Goal: Task Accomplishment & Management: Manage account settings

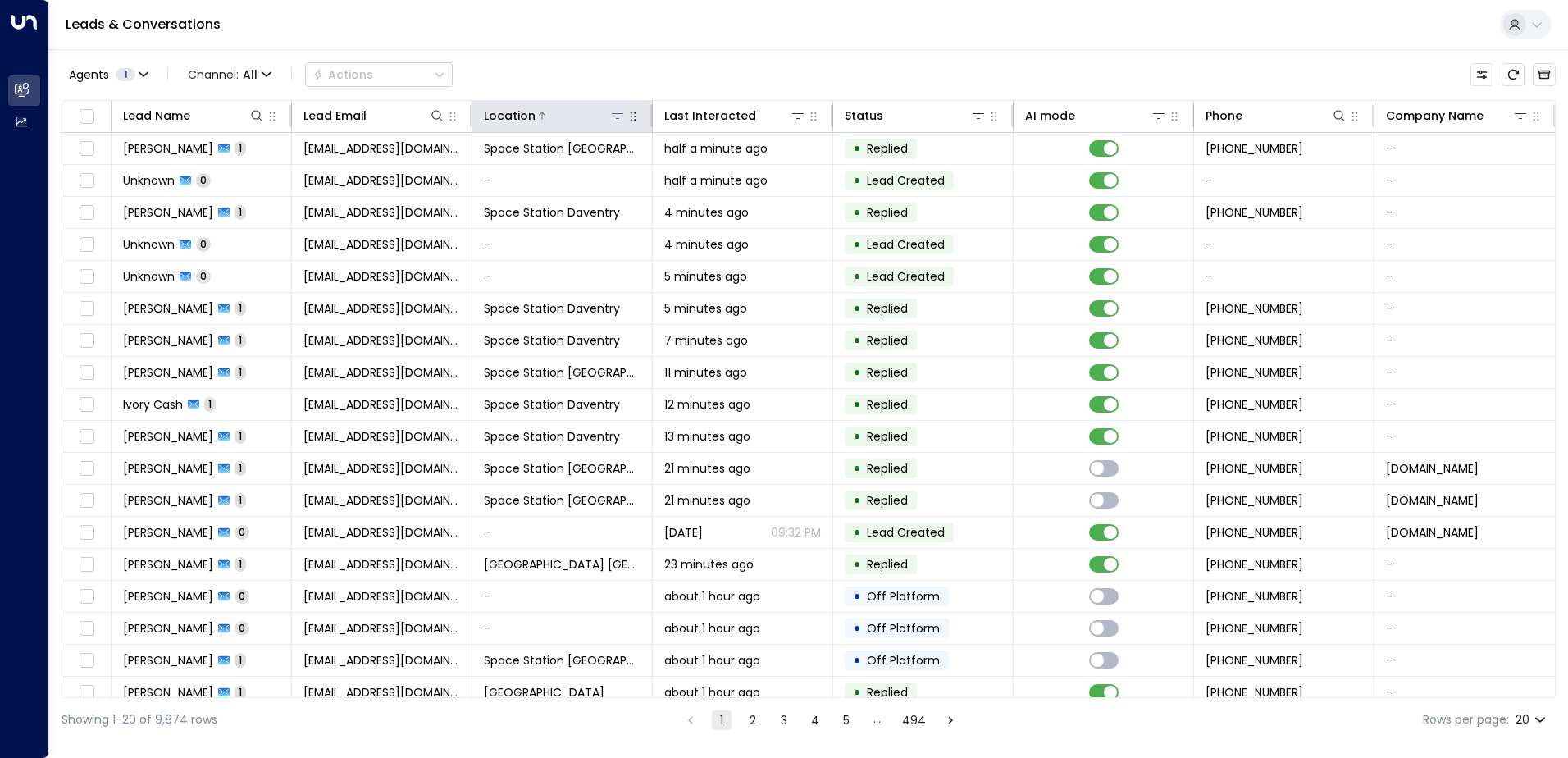
click at [616, 115] on icon at bounding box center [617, 116] width 13 height 13
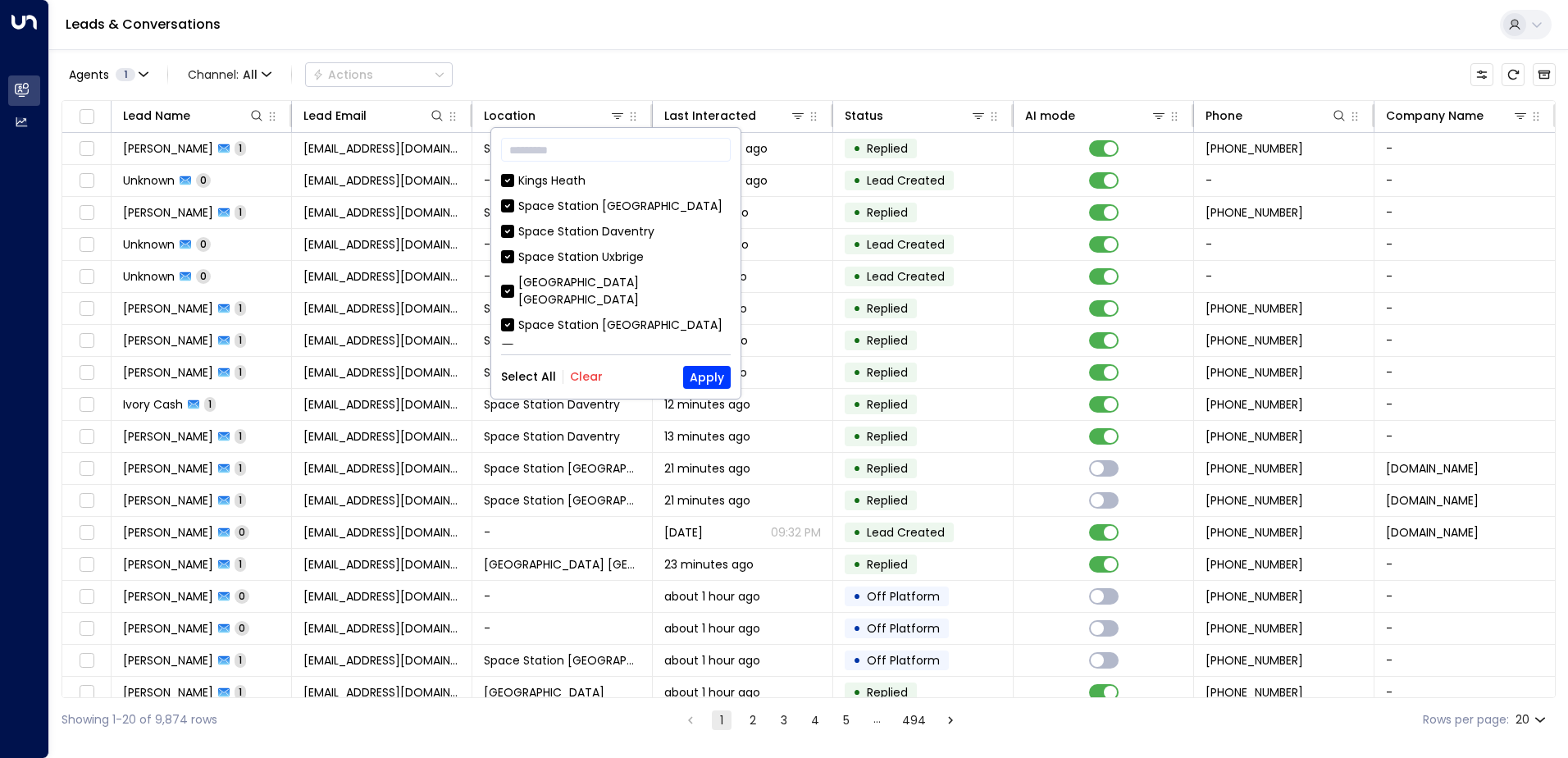
click at [580, 374] on button "Clear" at bounding box center [586, 376] width 33 height 13
click at [582, 316] on div "Space Station [GEOGRAPHIC_DATA]" at bounding box center [620, 325] width 204 height 17
click at [720, 377] on button "Apply" at bounding box center [707, 377] width 47 height 23
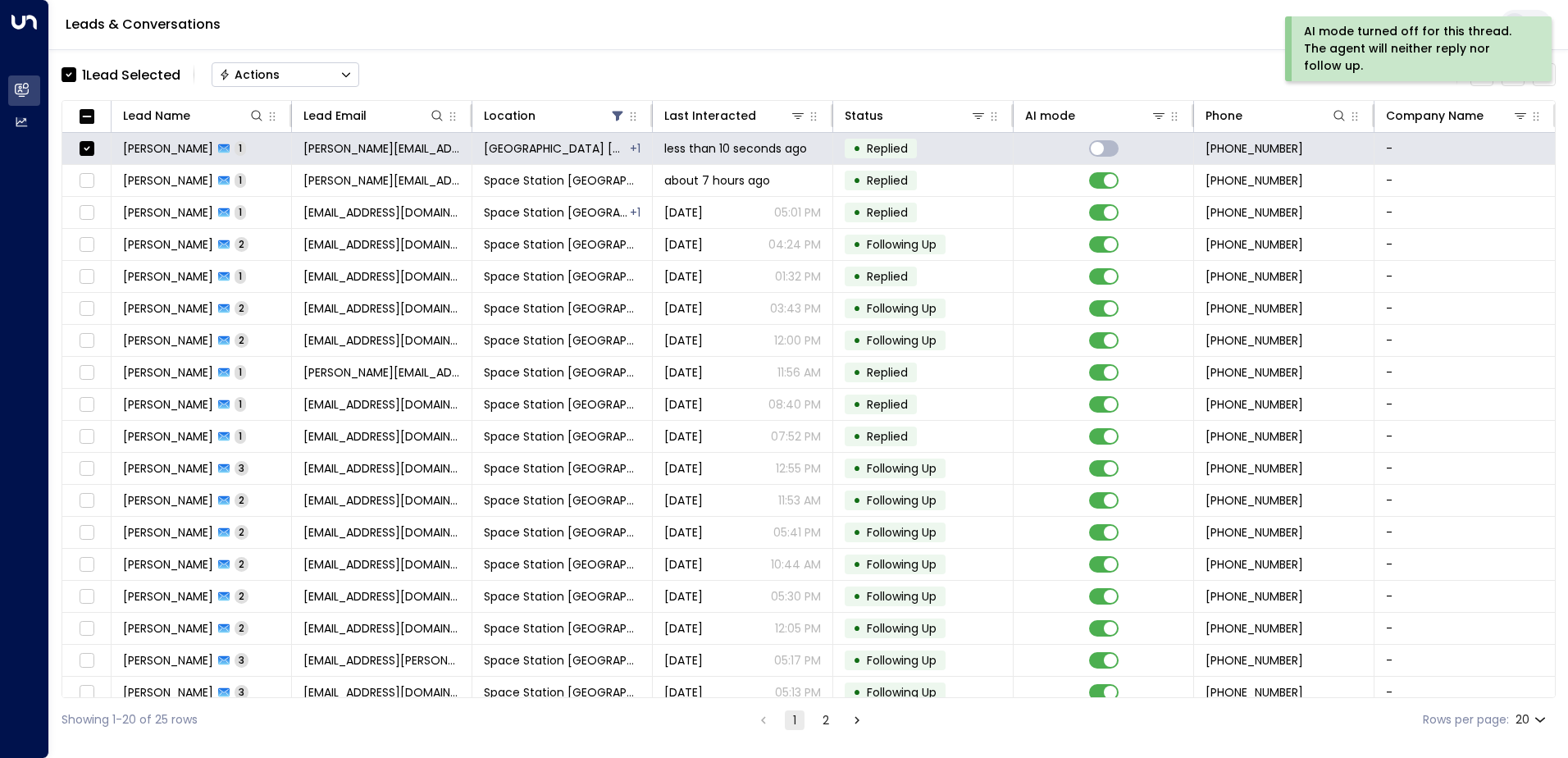
click at [346, 74] on icon "Button group with a nested menu" at bounding box center [347, 76] width 9 height 5
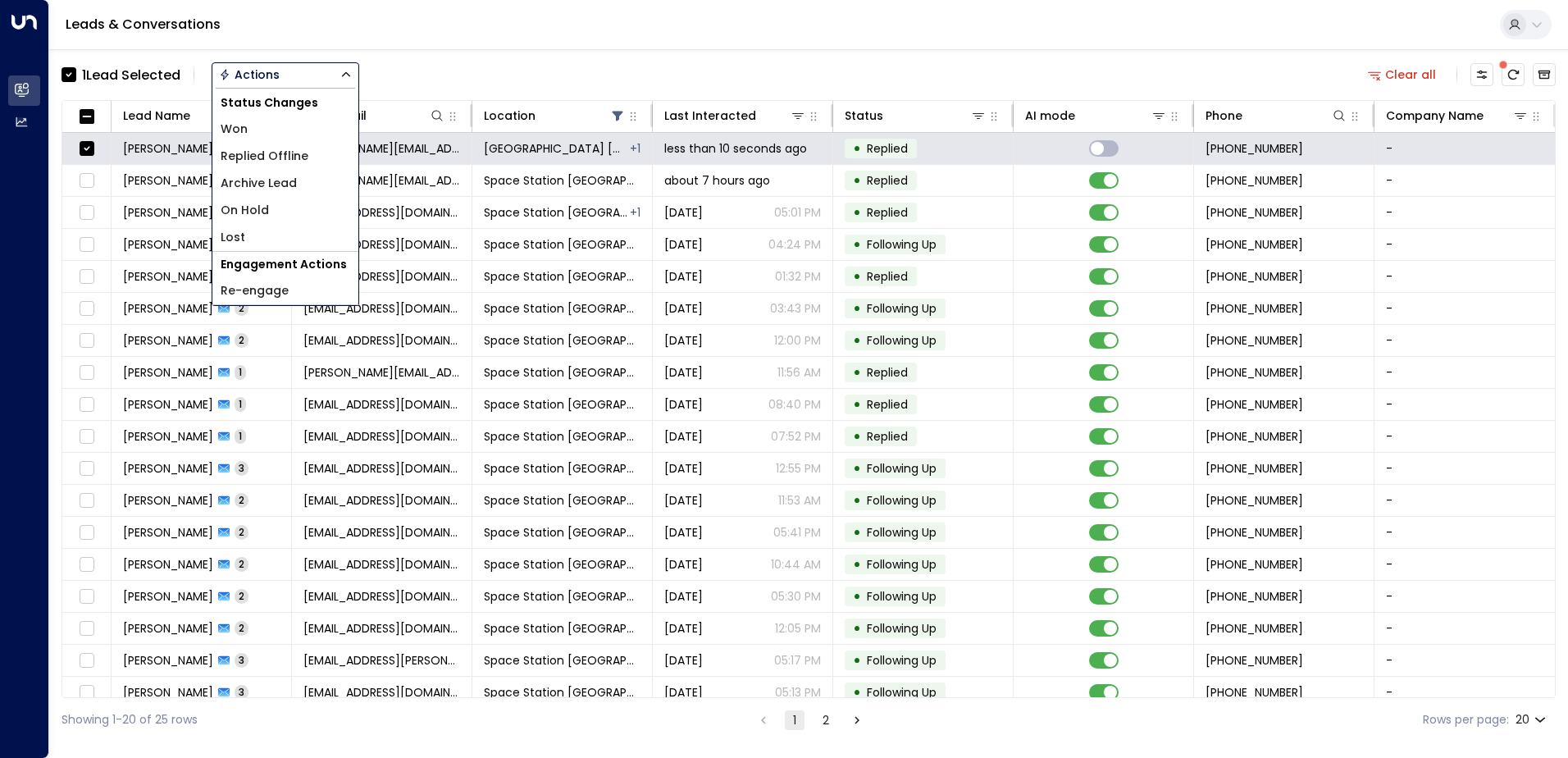
click at [311, 163] on li "Replied Offline" at bounding box center [284, 156] width 146 height 27
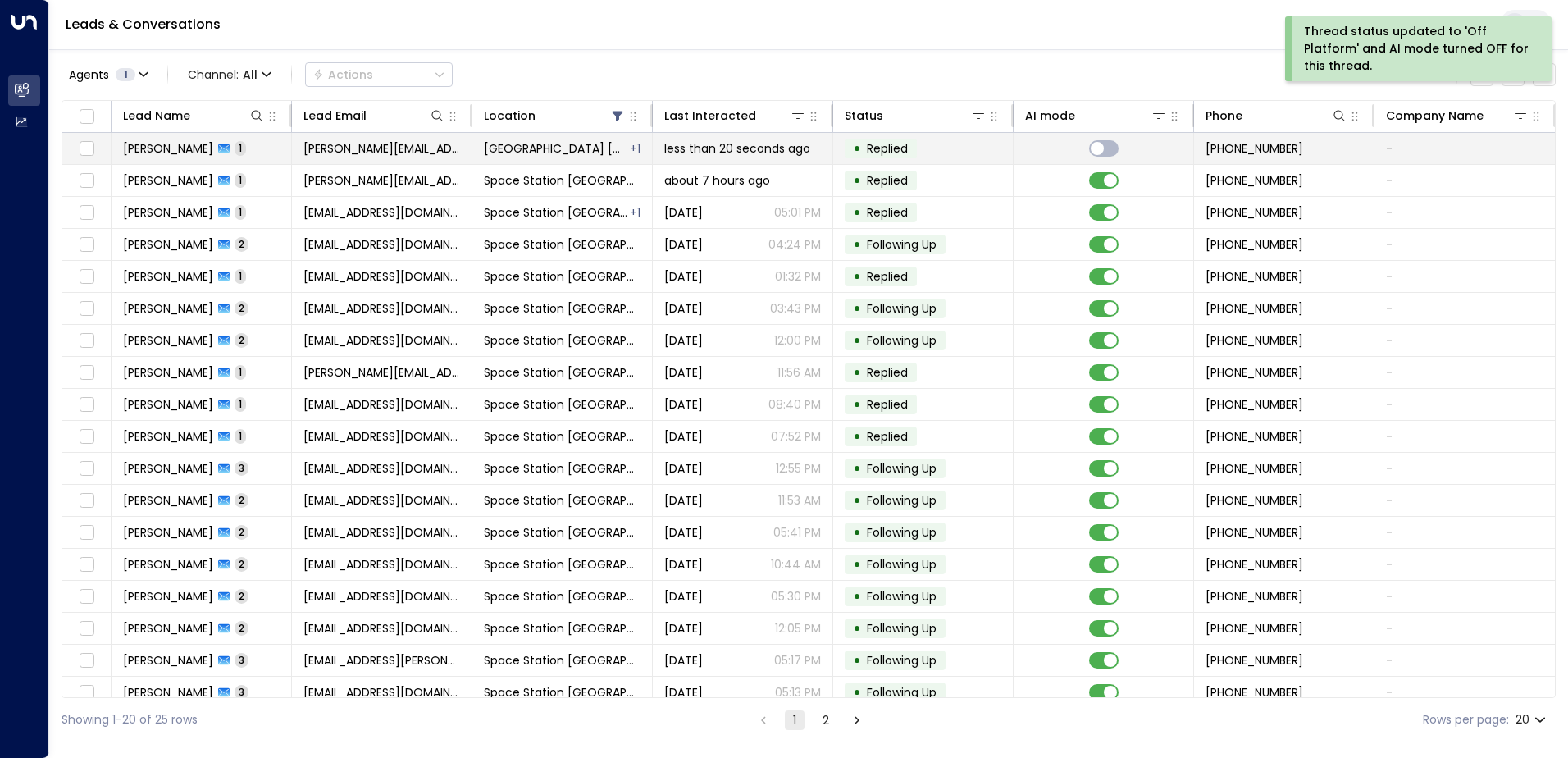
click at [98, 146] on td at bounding box center [86, 148] width 49 height 31
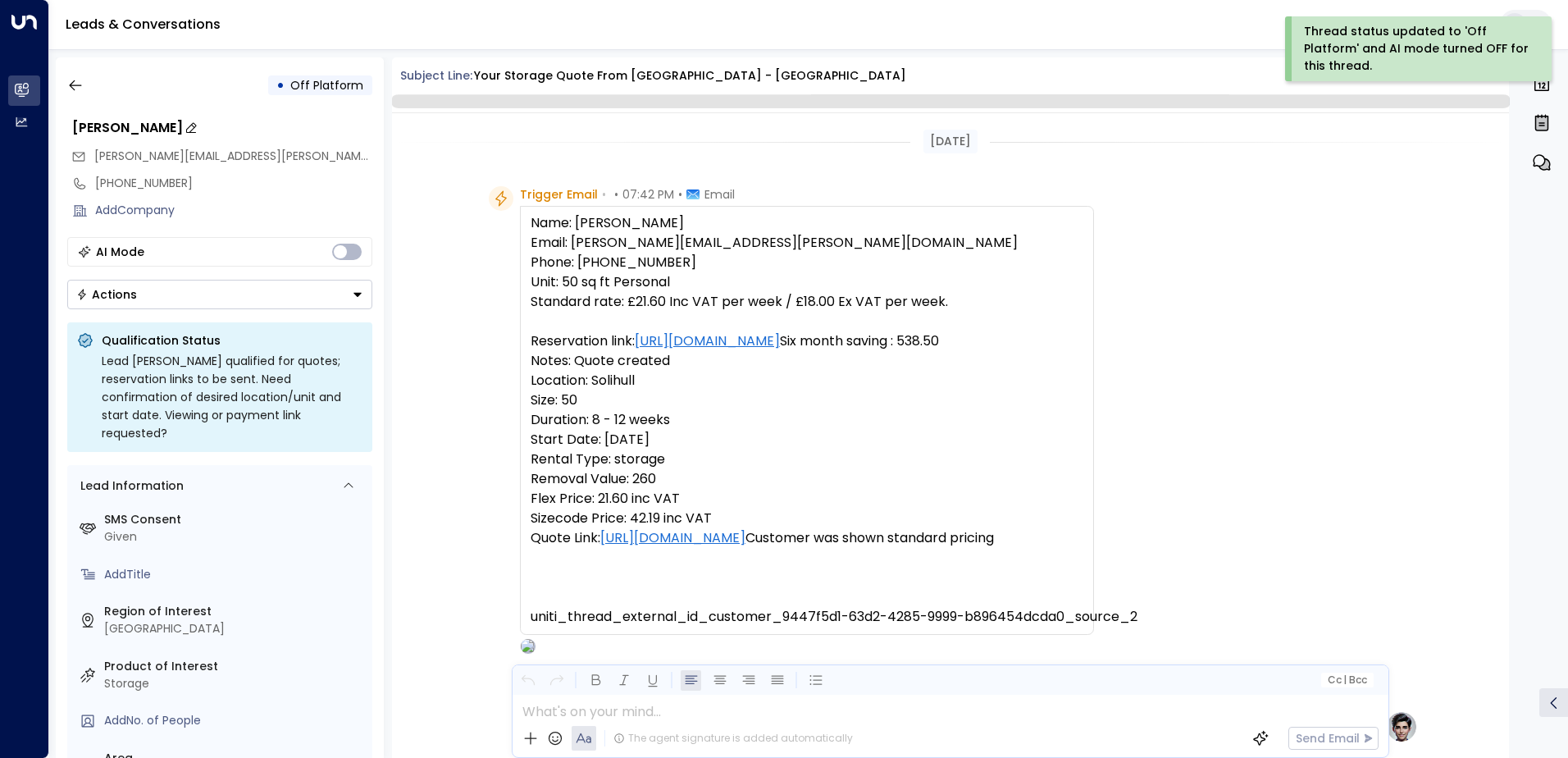
scroll to position [618, 0]
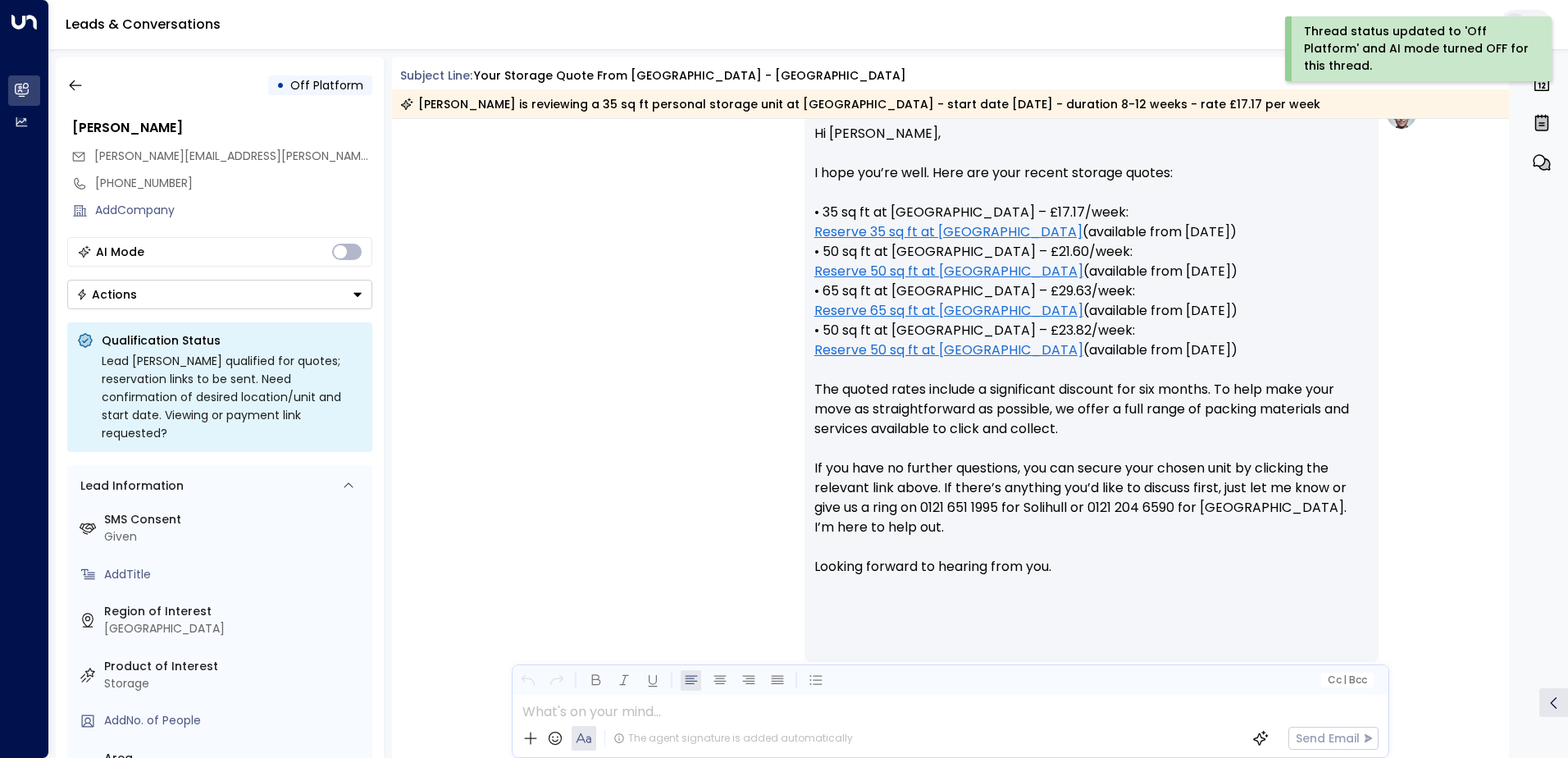
click at [197, 293] on button "Actions" at bounding box center [220, 294] width 305 height 29
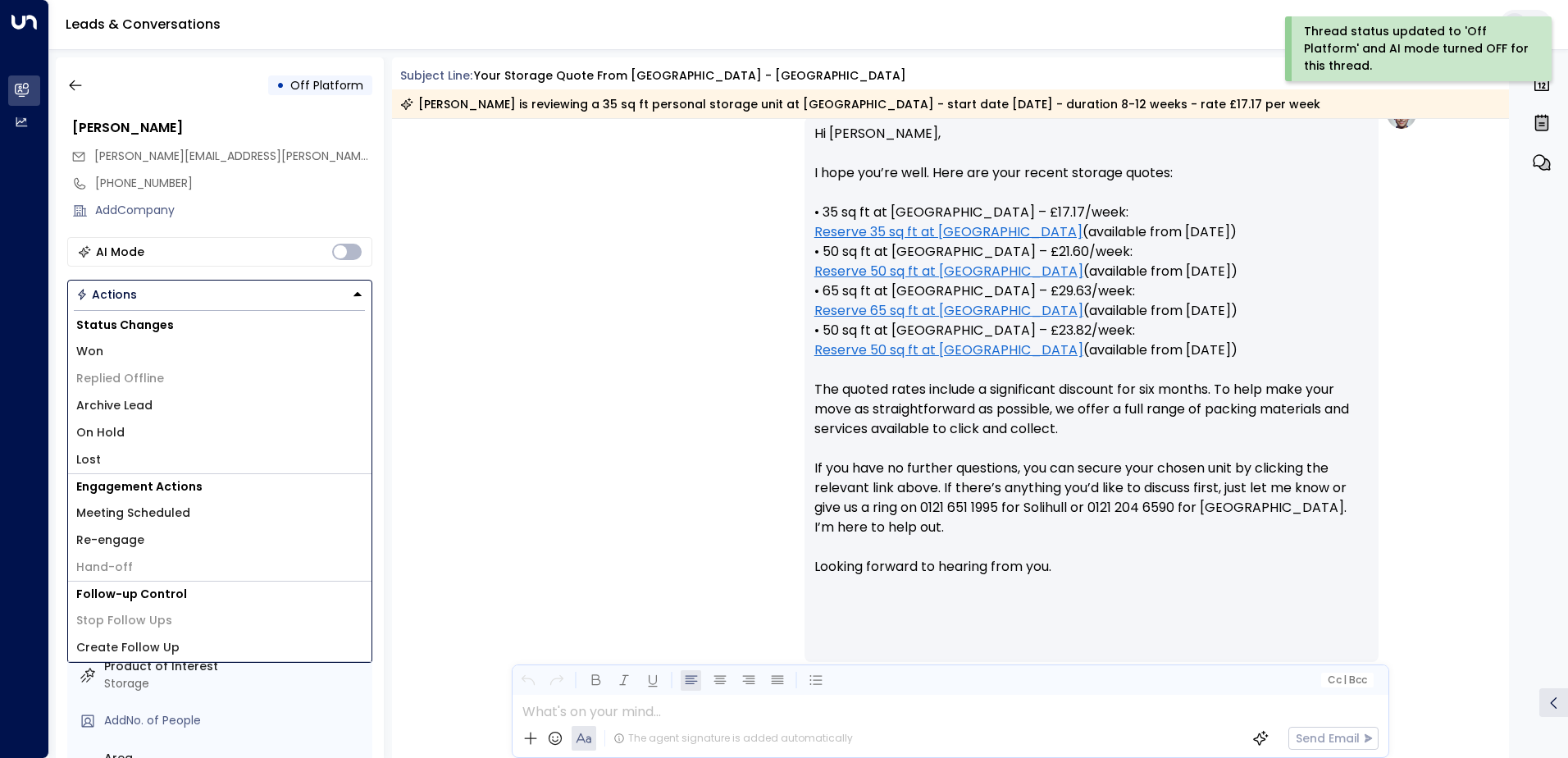
click at [197, 396] on li "Archive Lead" at bounding box center [220, 405] width 303 height 27
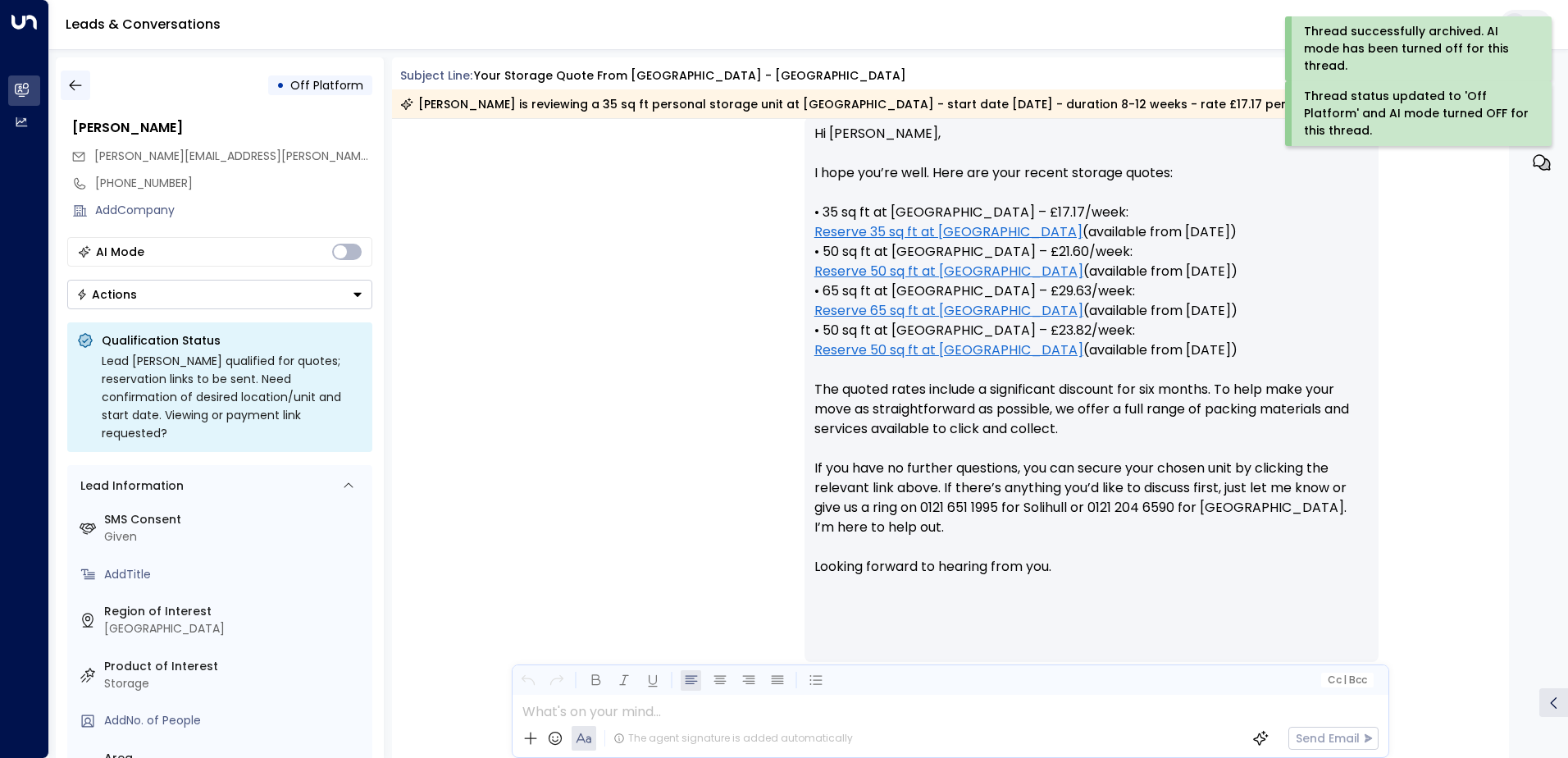
click at [84, 80] on button "button" at bounding box center [75, 85] width 29 height 29
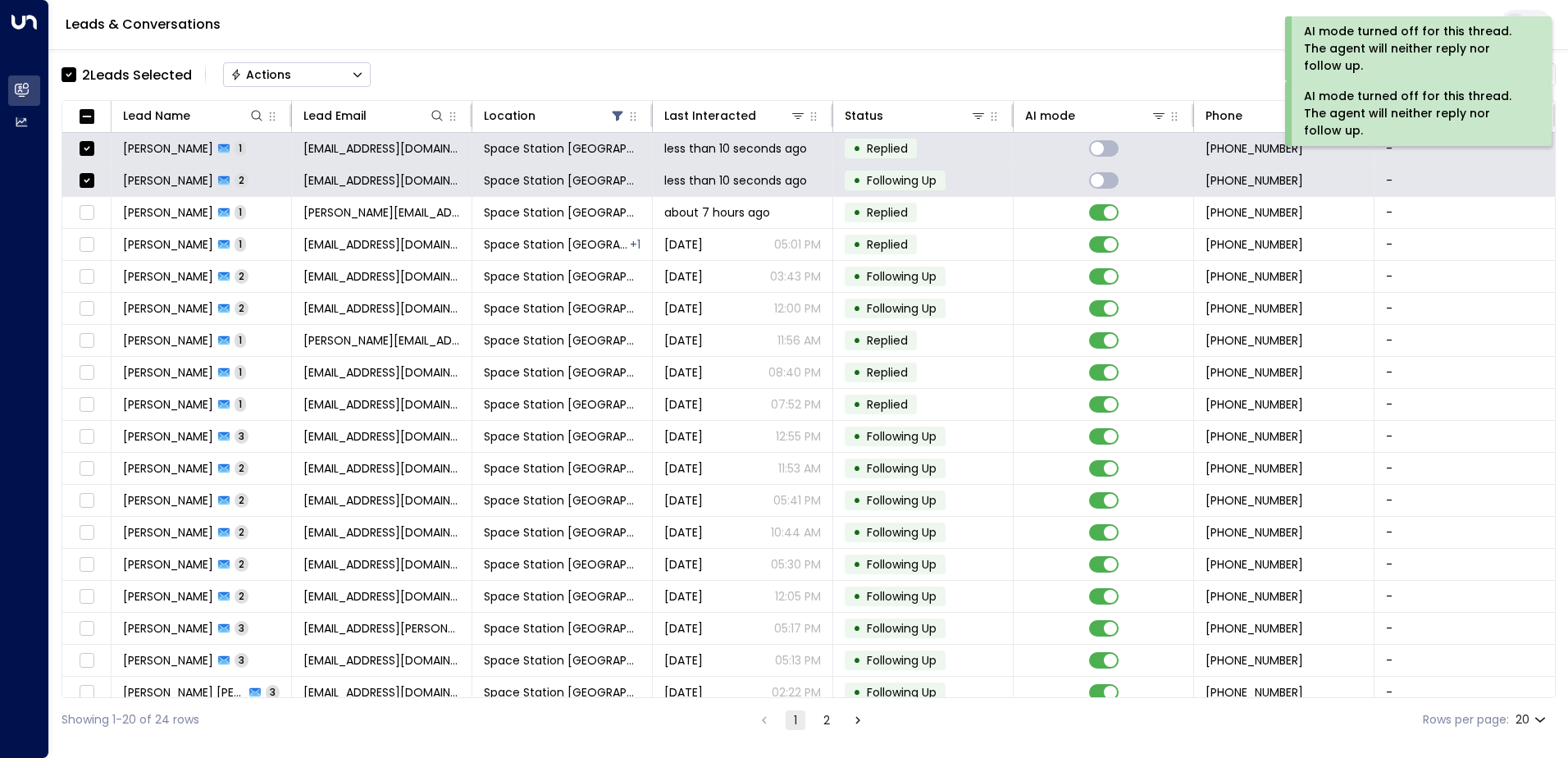
click at [283, 67] on div "Actions" at bounding box center [260, 74] width 60 height 15
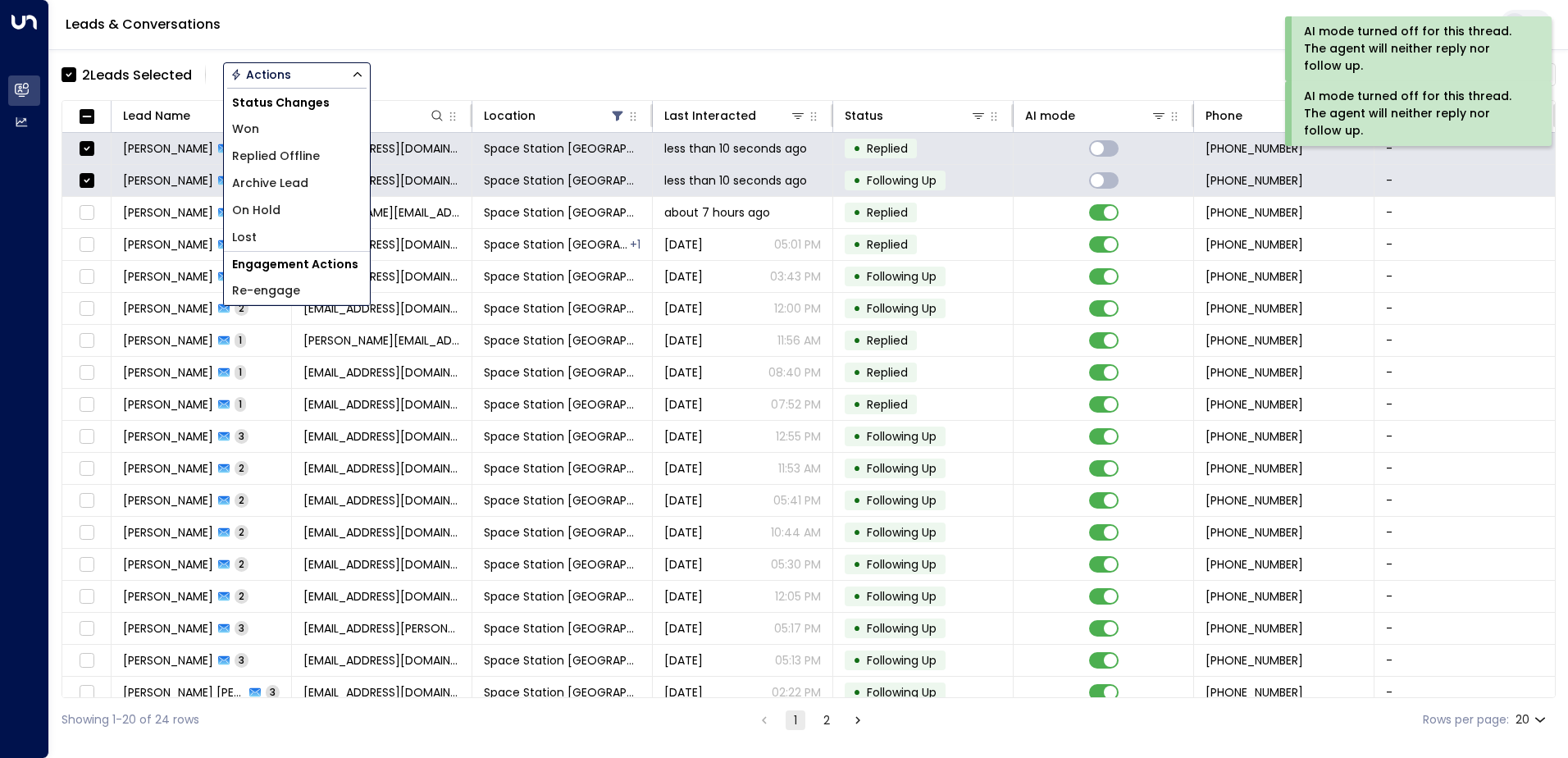
click at [265, 128] on li "Won" at bounding box center [297, 128] width 146 height 27
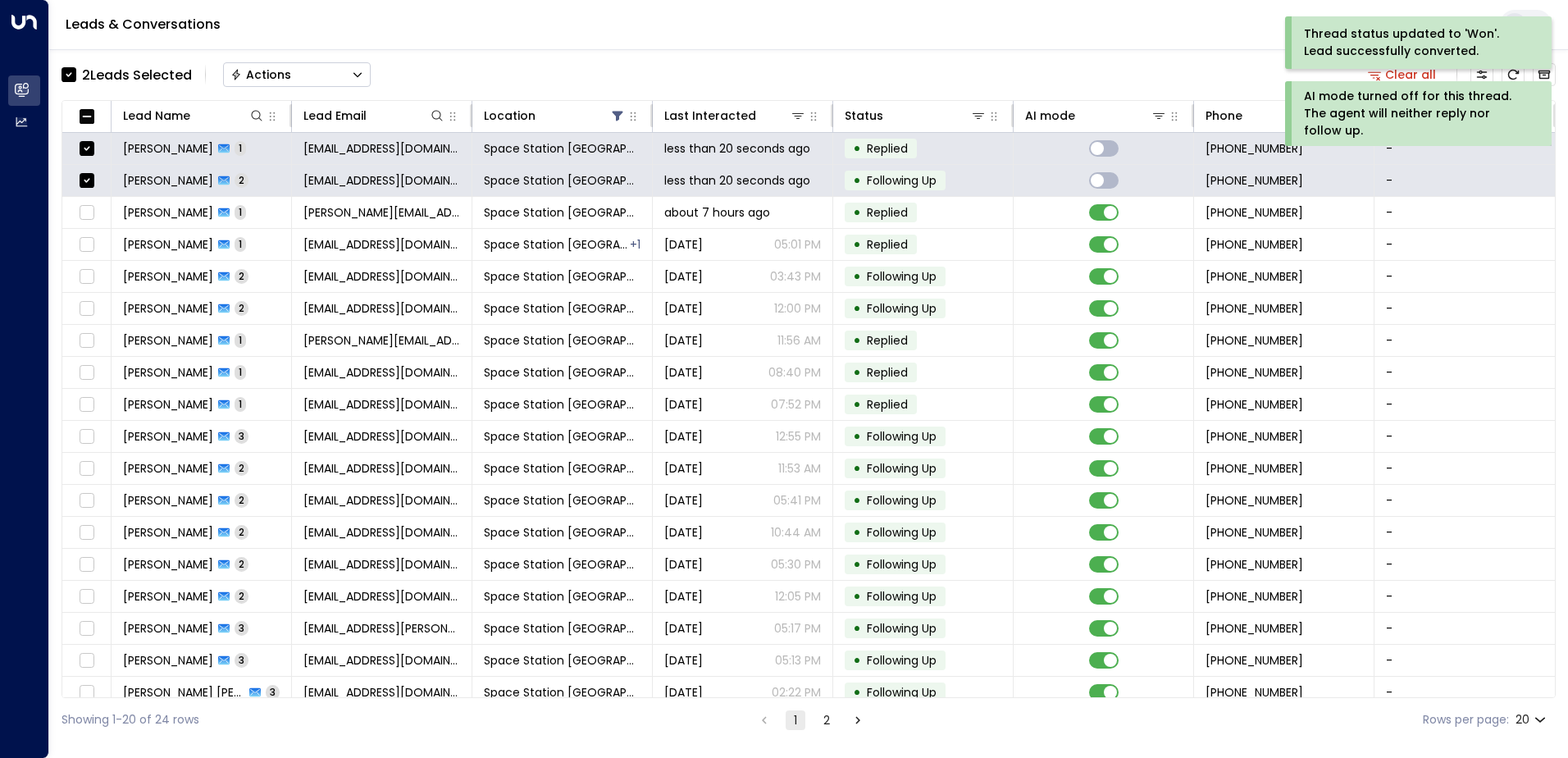
click at [253, 79] on div "Actions" at bounding box center [260, 74] width 60 height 15
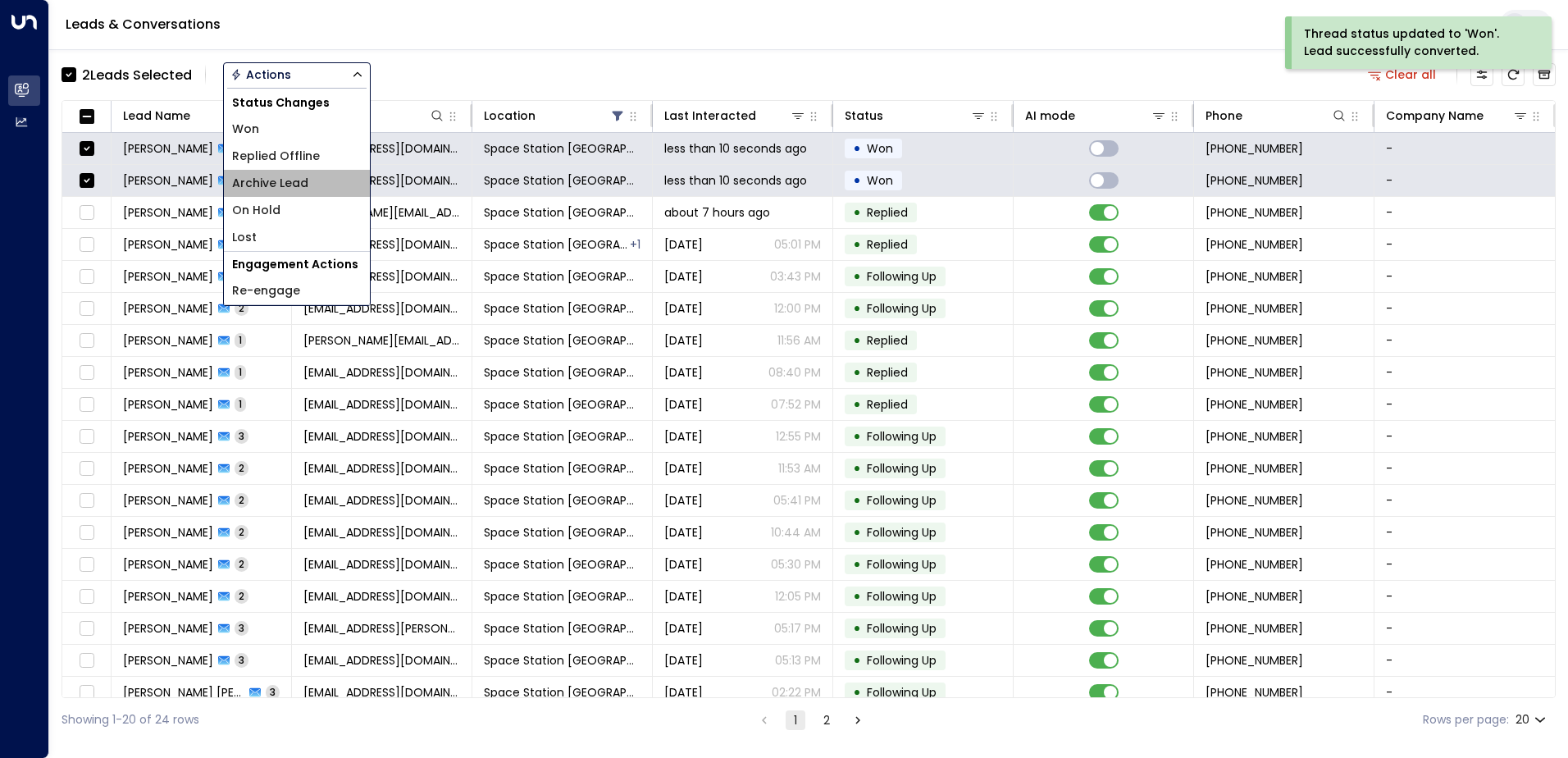
click at [258, 180] on span "Archive Lead" at bounding box center [270, 184] width 76 height 17
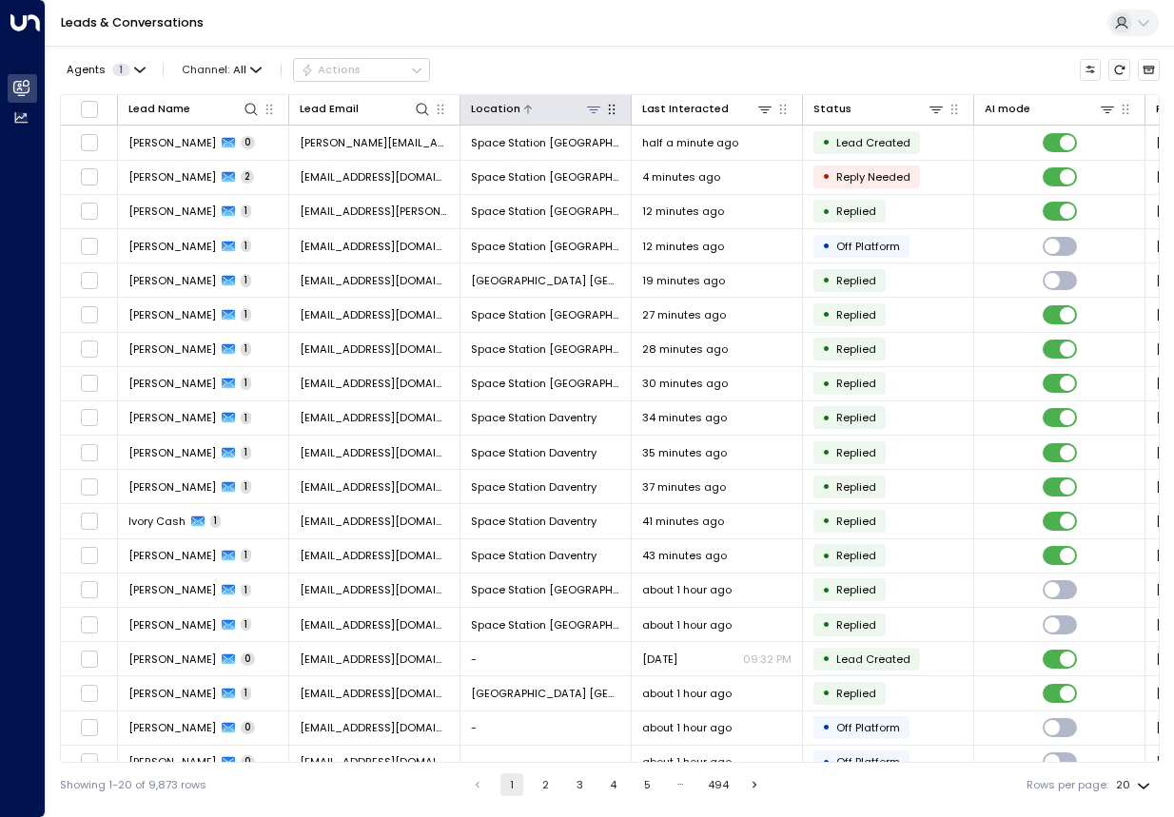
click at [597, 106] on icon at bounding box center [593, 109] width 15 height 15
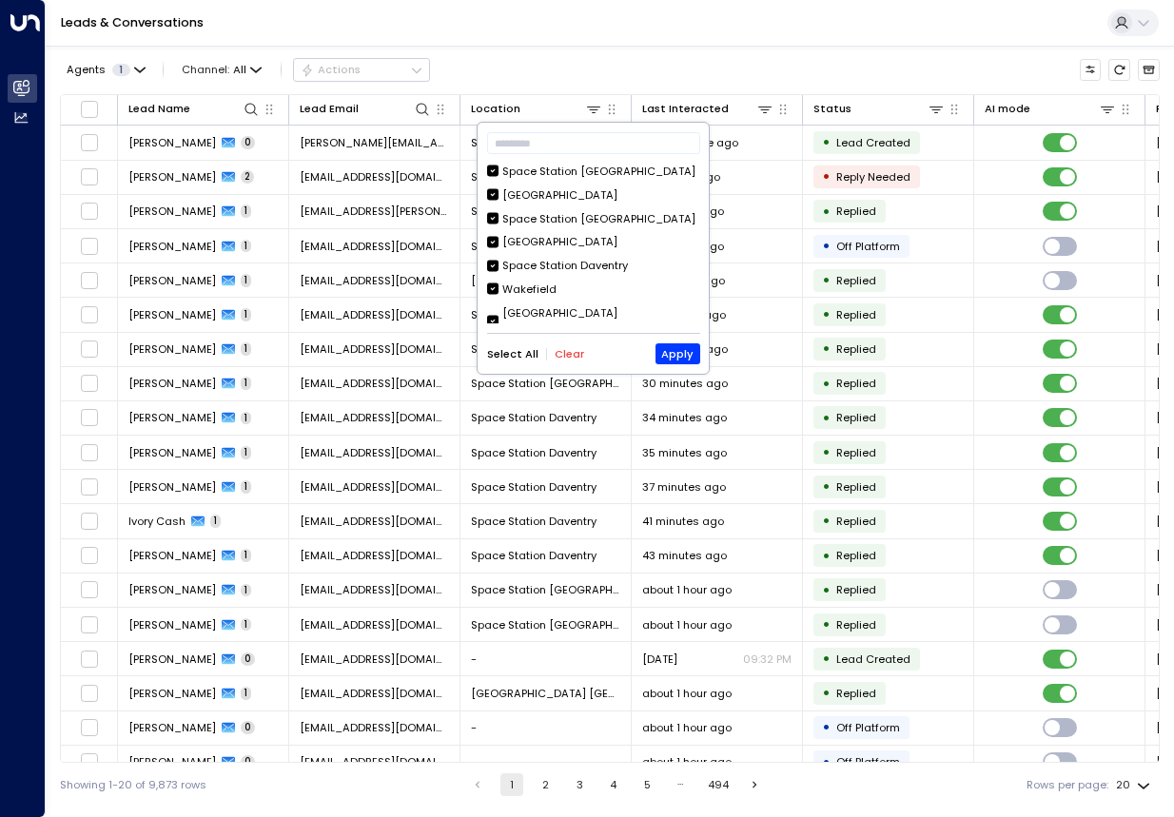
click at [573, 348] on button "Clear" at bounding box center [569, 354] width 29 height 12
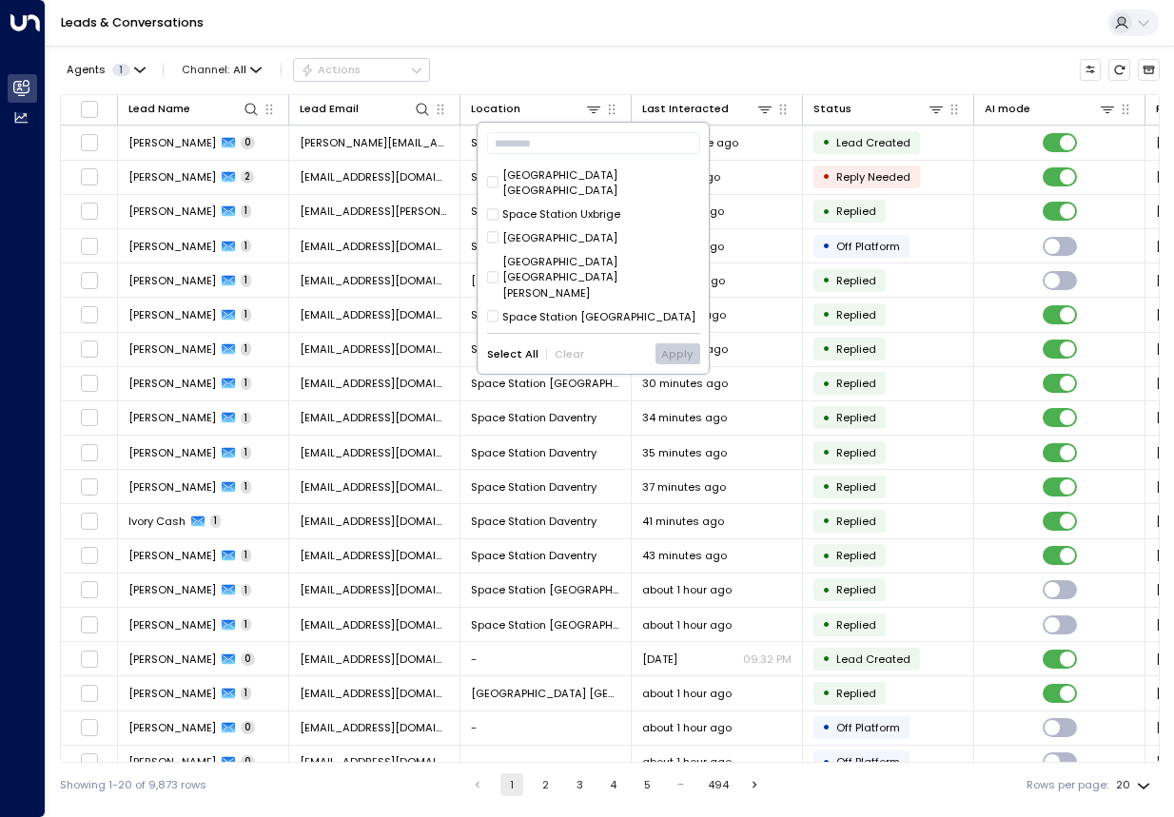
scroll to position [494, 0]
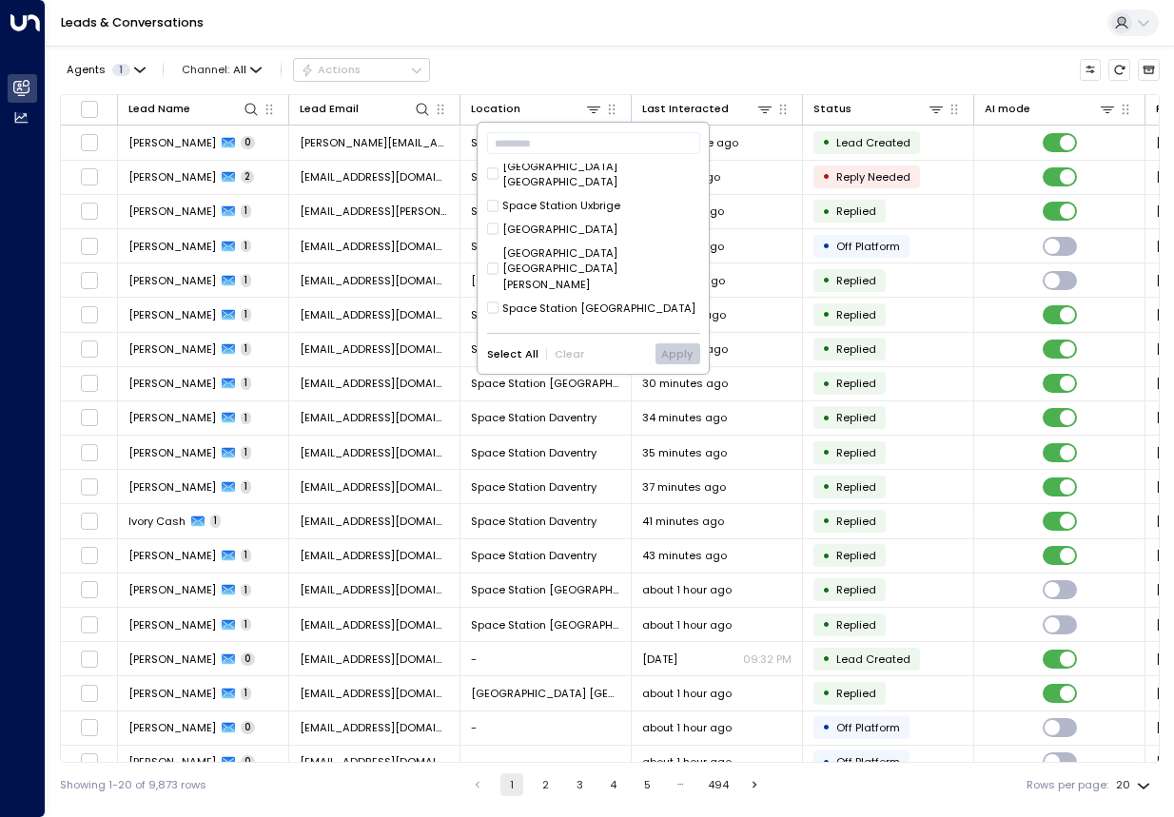
click at [611, 395] on div "Space Station [GEOGRAPHIC_DATA]" at bounding box center [598, 403] width 193 height 16
click at [673, 353] on button "Apply" at bounding box center [678, 353] width 45 height 21
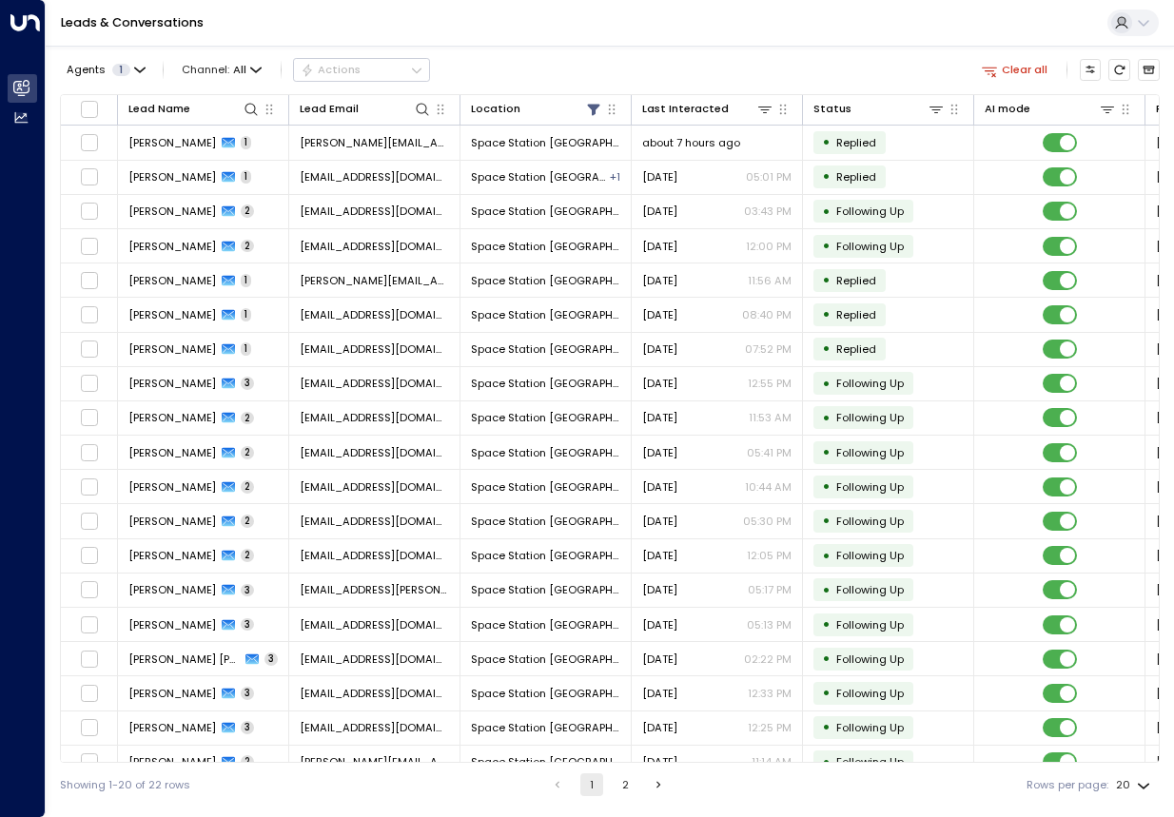
click at [636, 61] on div "Agents 1 Channel: All Actions Clear all" at bounding box center [610, 69] width 1100 height 33
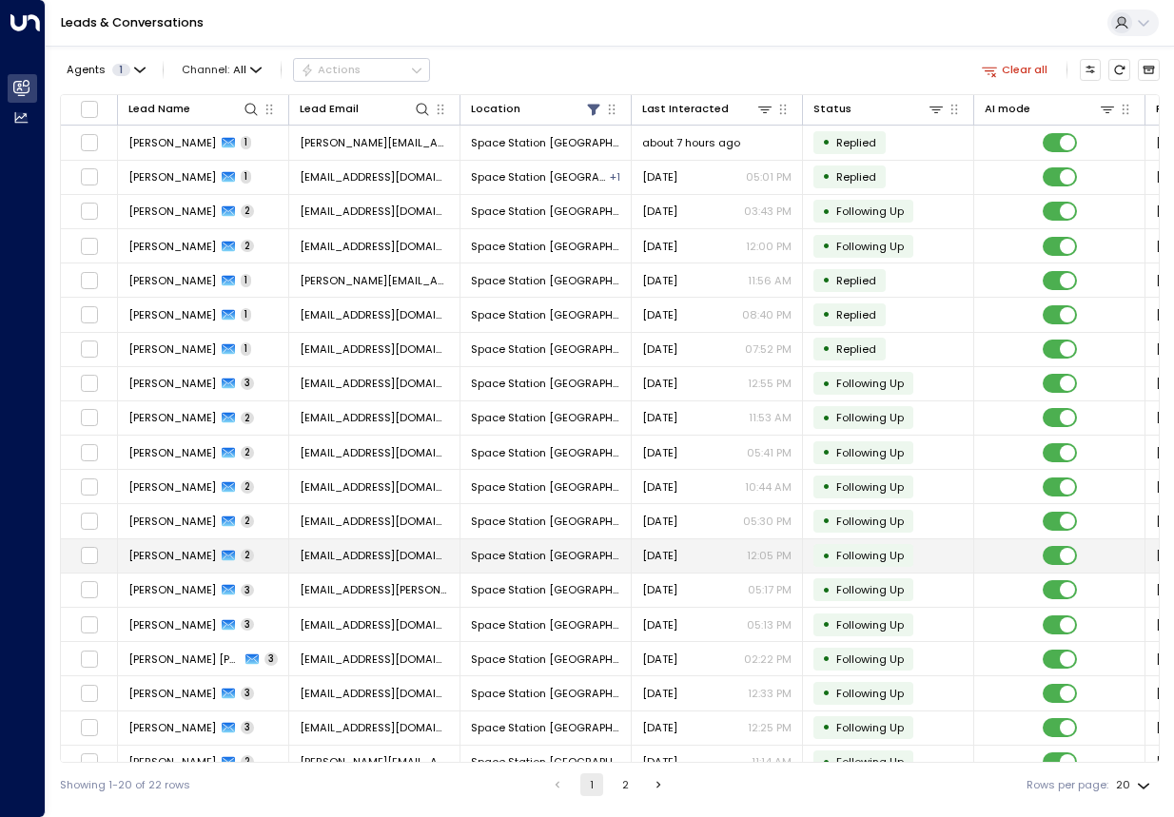
scroll to position [56, 0]
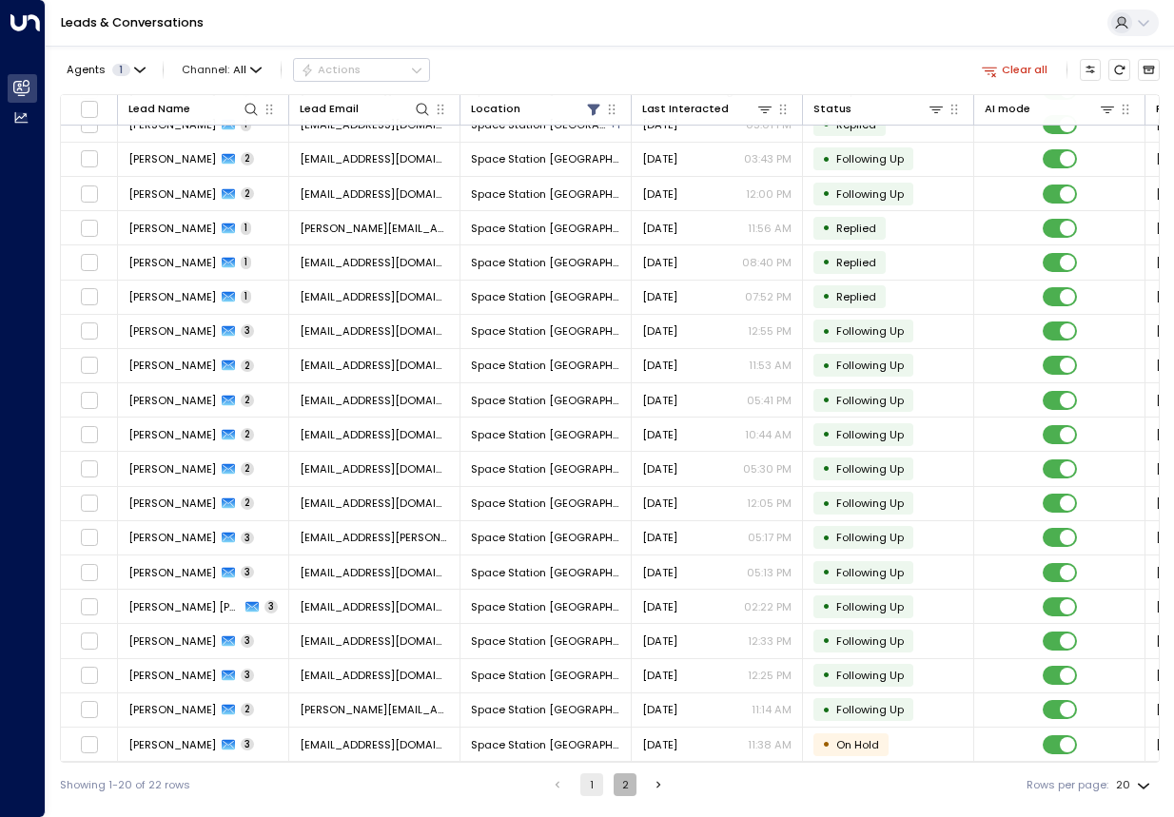
click at [629, 794] on button "2" at bounding box center [625, 784] width 23 height 23
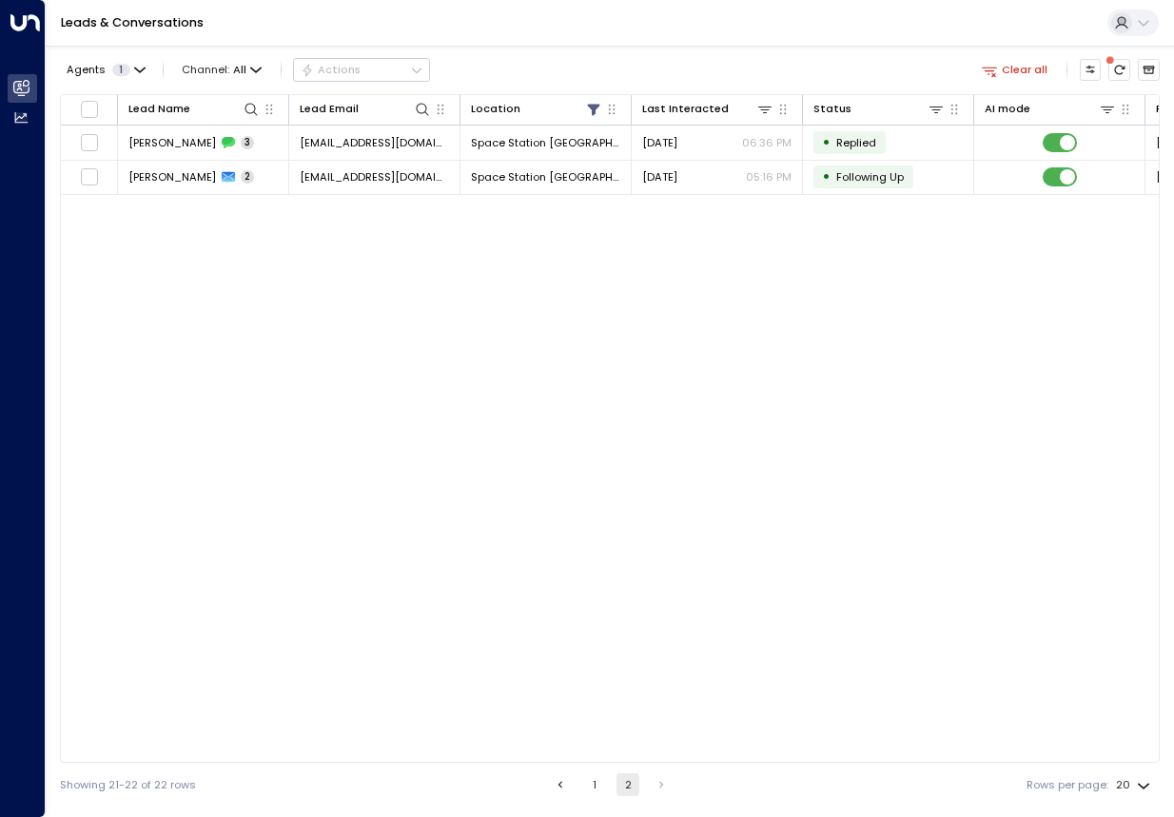
click at [354, 363] on div "Lead Name Lead Email Location Last Interacted Status AI mode Phone Company Name…" at bounding box center [610, 428] width 1100 height 669
click at [601, 784] on button "1" at bounding box center [594, 784] width 23 height 23
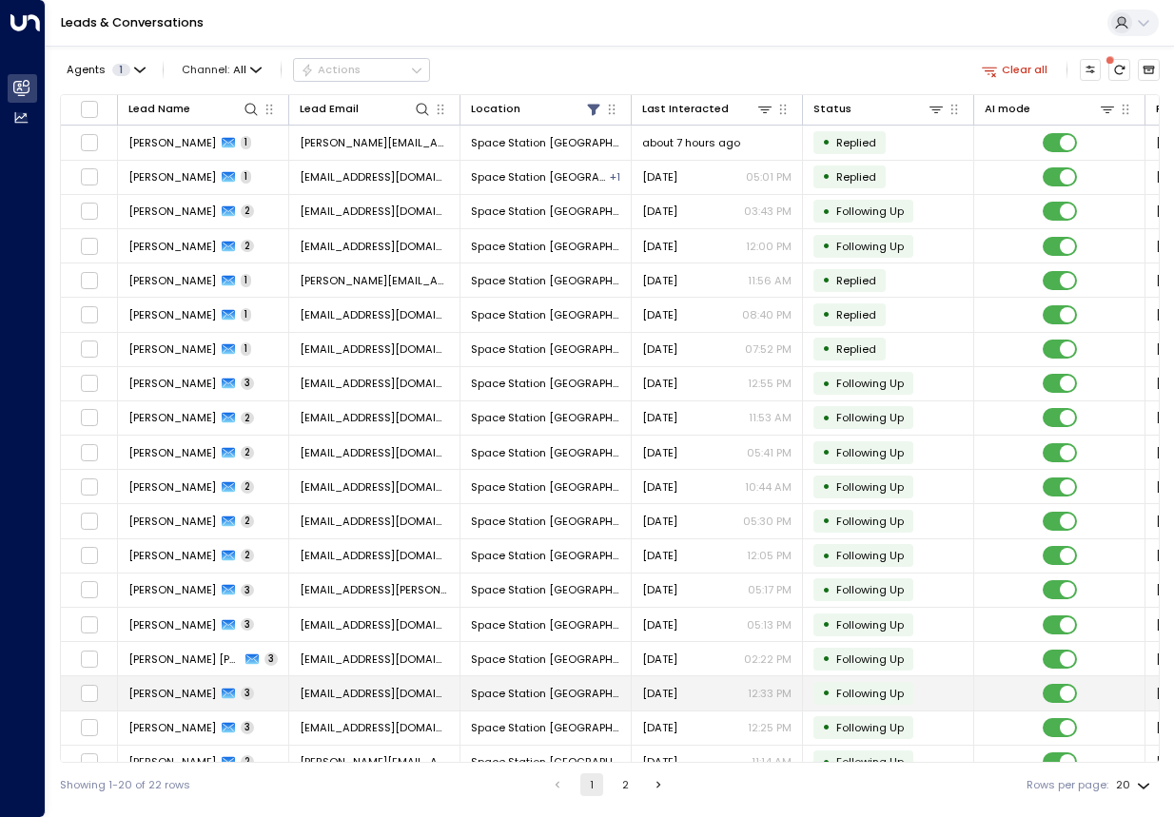
scroll to position [56, 0]
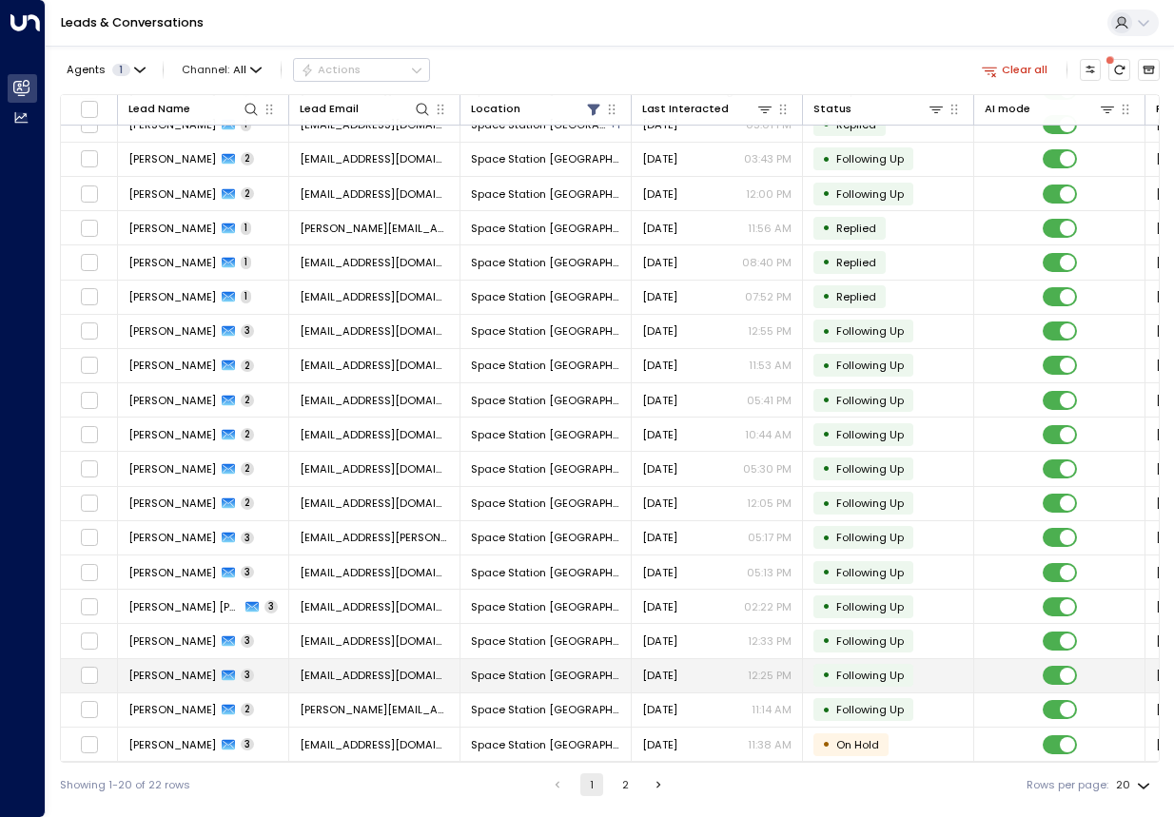
click at [244, 670] on td "[PERSON_NAME] 3" at bounding box center [203, 675] width 171 height 33
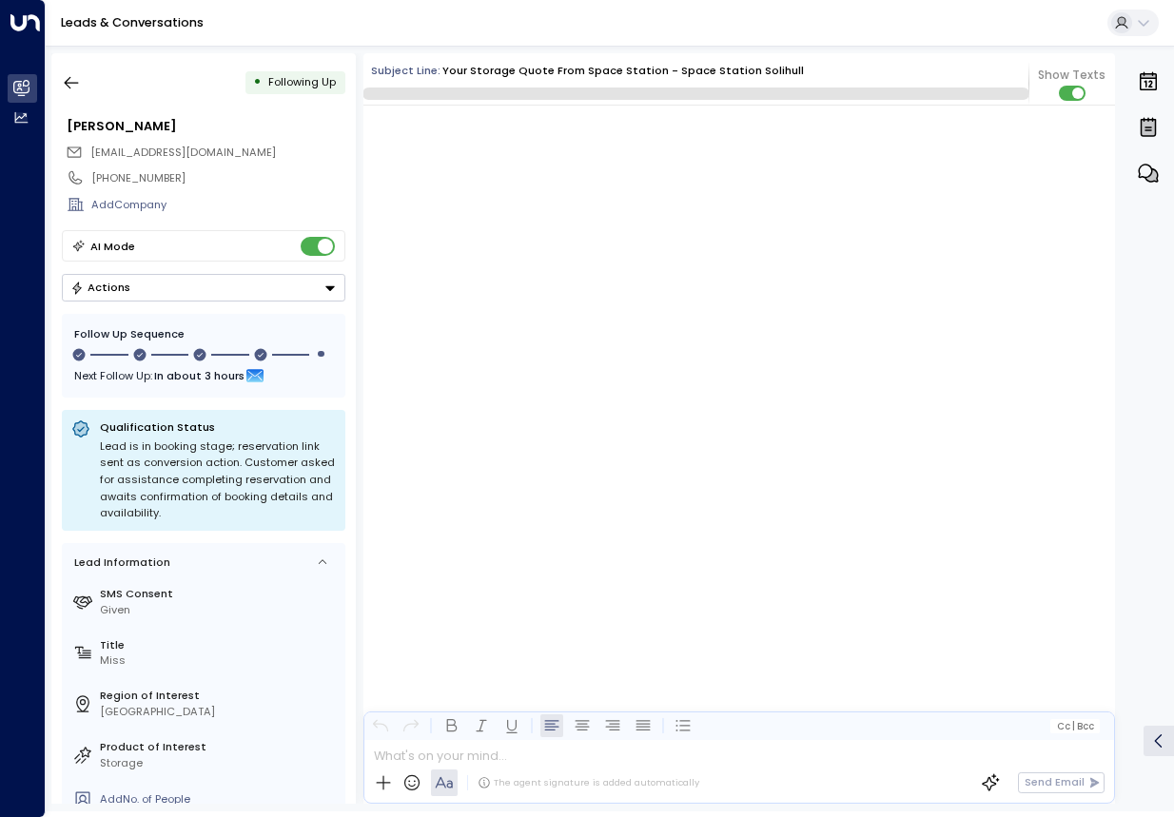
scroll to position [1911, 0]
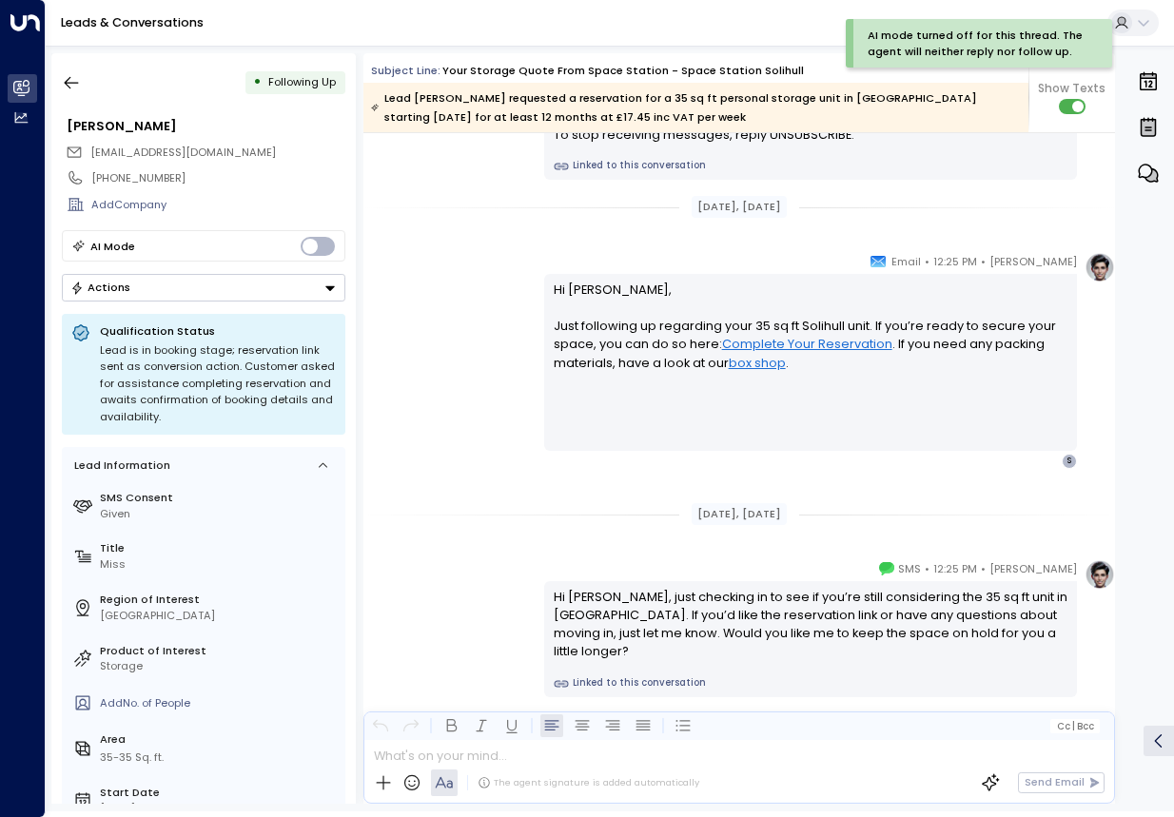
click at [271, 308] on div "• Following Up [PERSON_NAME] [EMAIL_ADDRESS][DOMAIN_NAME] [PHONE_NUMBER] Add Co…" at bounding box center [203, 428] width 304 height 751
click at [259, 300] on button "Actions" at bounding box center [204, 288] width 284 height 28
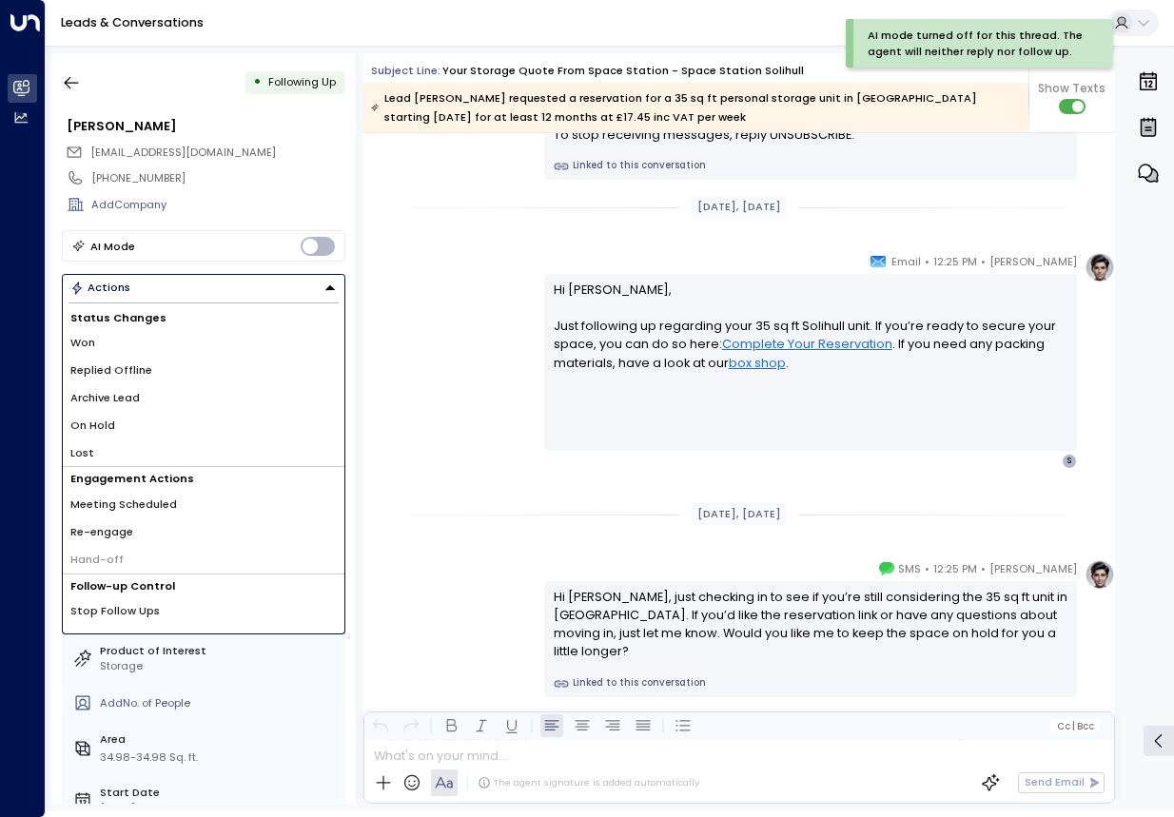
drag, startPoint x: 146, startPoint y: 389, endPoint x: 146, endPoint y: 365, distance: 23.8
click at [146, 365] on div "Status Changes Won Replied Offline Archive Lead On Hold Lost" at bounding box center [204, 387] width 282 height 162
click at [146, 365] on span "Replied Offline" at bounding box center [111, 370] width 82 height 16
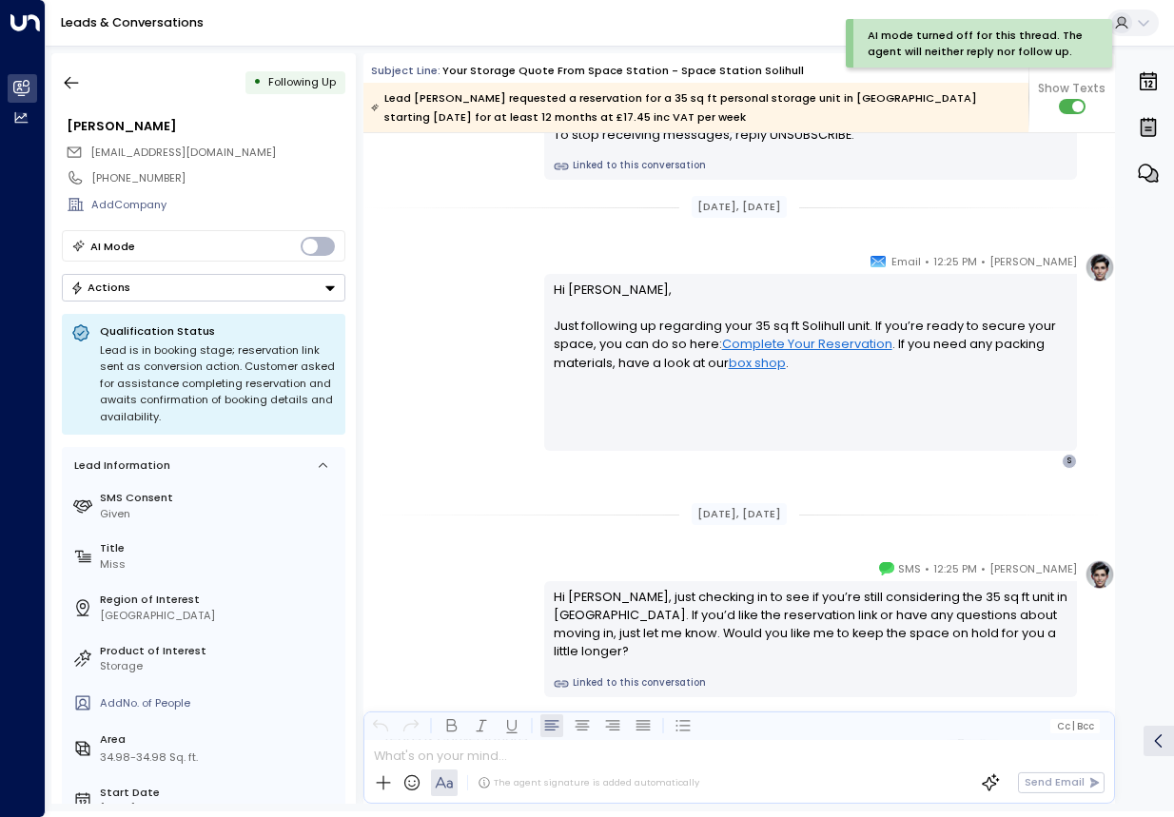
click at [231, 296] on button "Actions" at bounding box center [204, 288] width 284 height 28
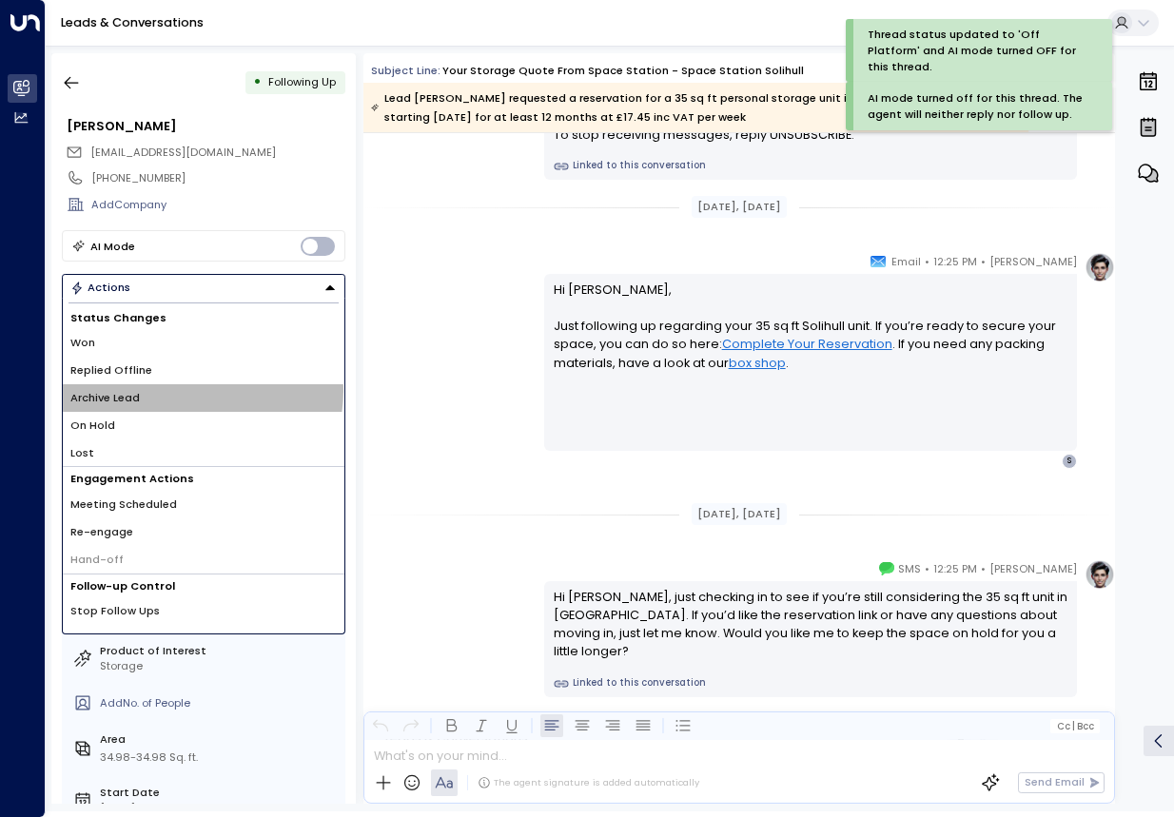
click at [200, 391] on li "Archive Lead" at bounding box center [204, 398] width 282 height 28
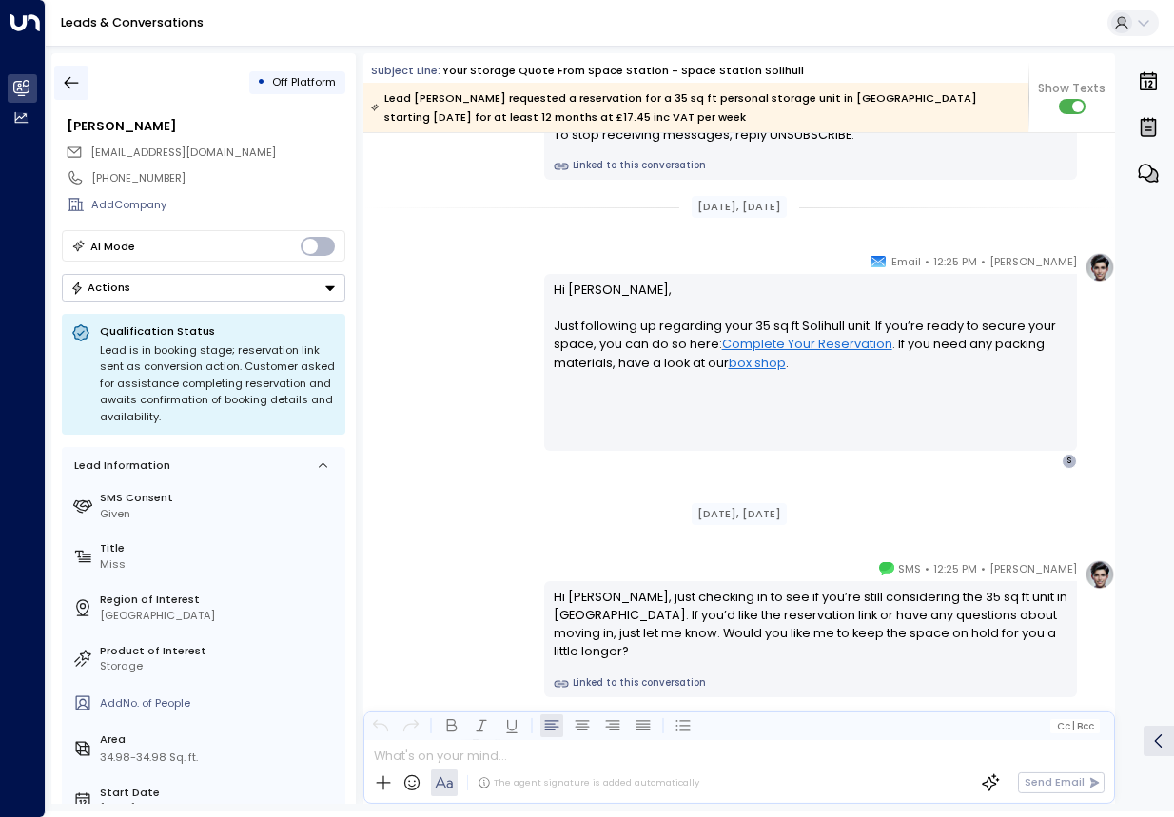
click at [79, 80] on icon "button" at bounding box center [71, 82] width 19 height 19
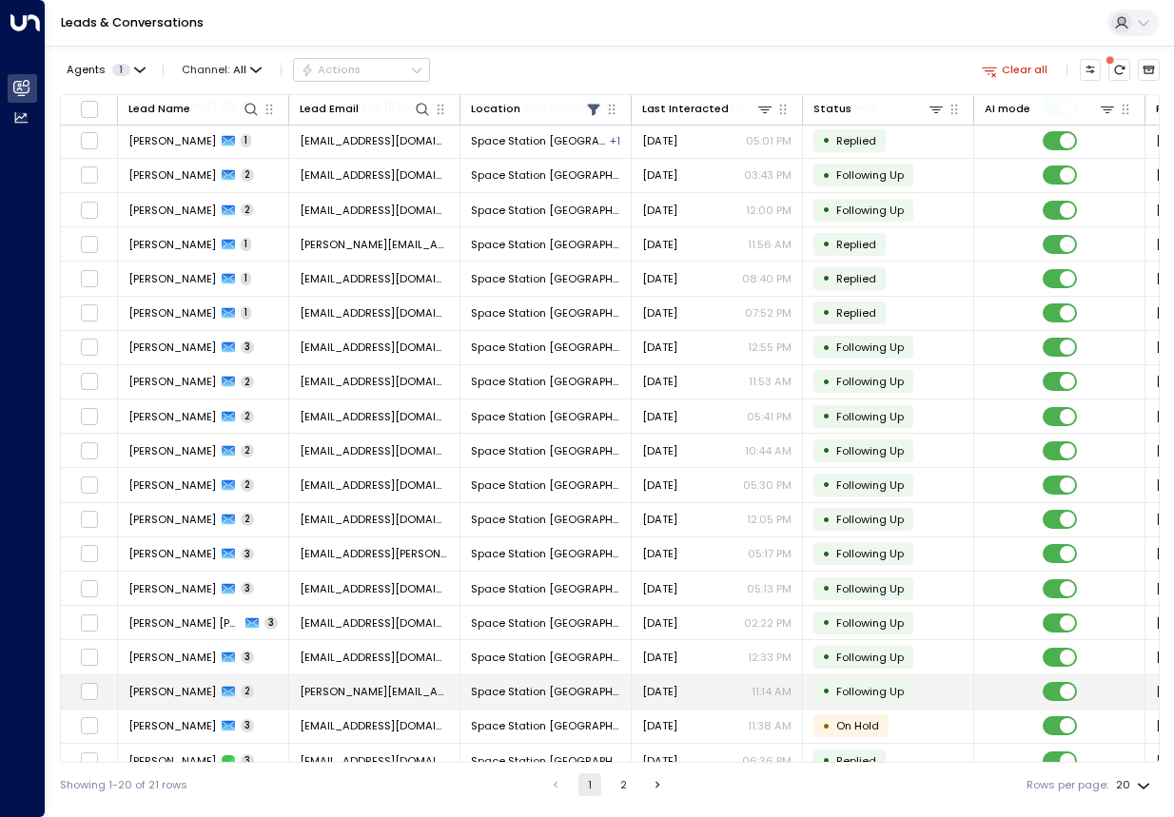
scroll to position [56, 0]
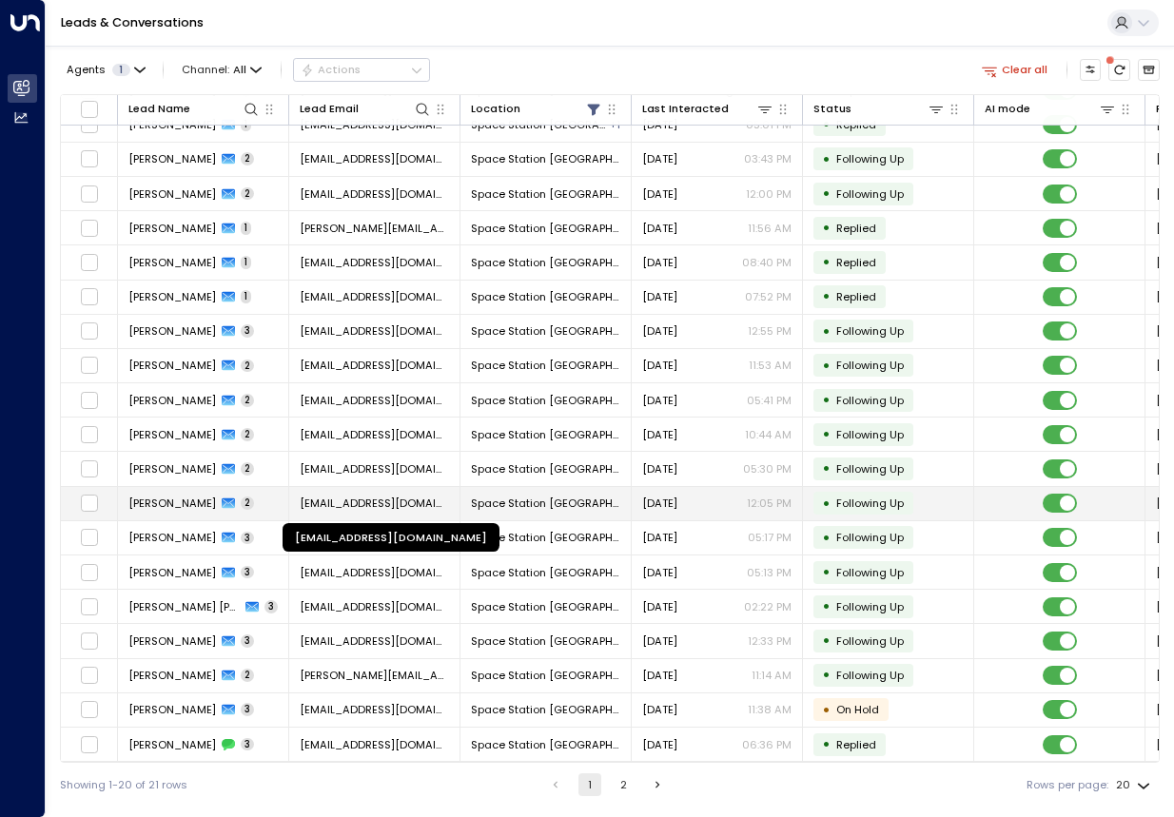
click at [334, 498] on span "[EMAIL_ADDRESS][DOMAIN_NAME]" at bounding box center [374, 503] width 149 height 15
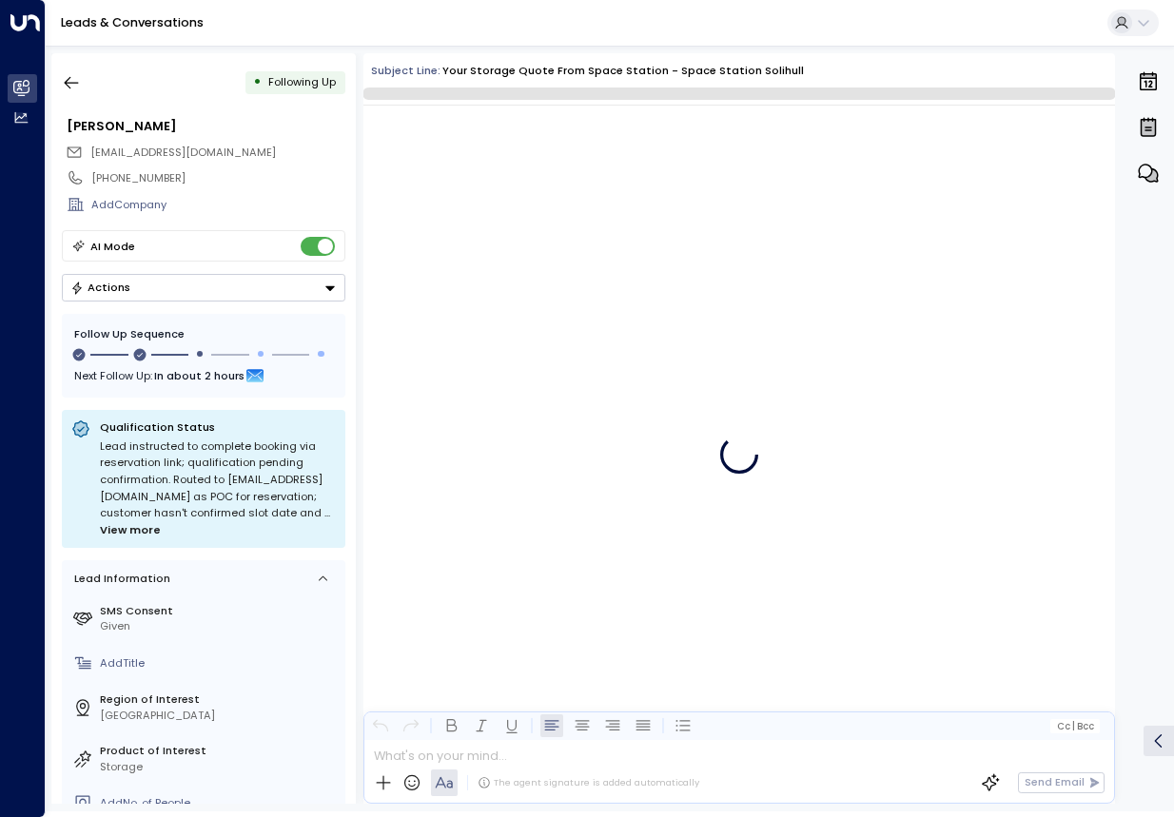
scroll to position [1448, 0]
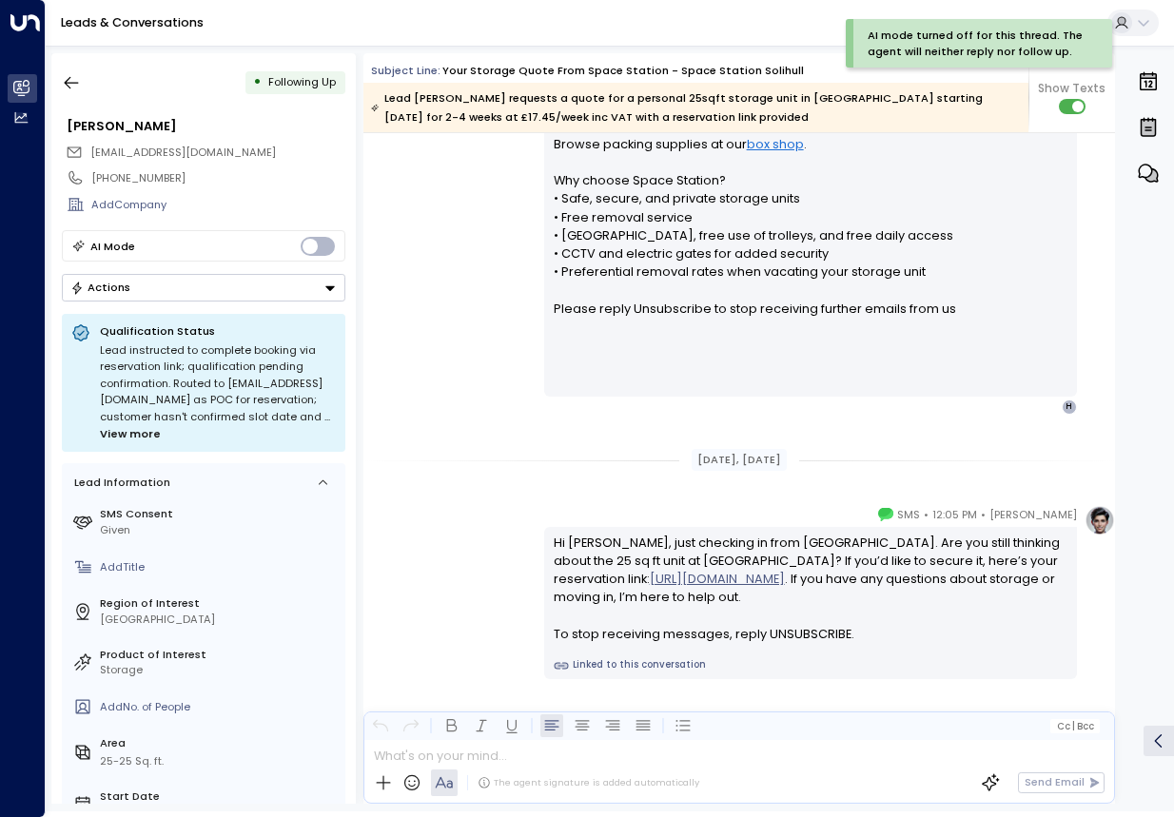
click at [284, 299] on button "Actions" at bounding box center [204, 288] width 284 height 28
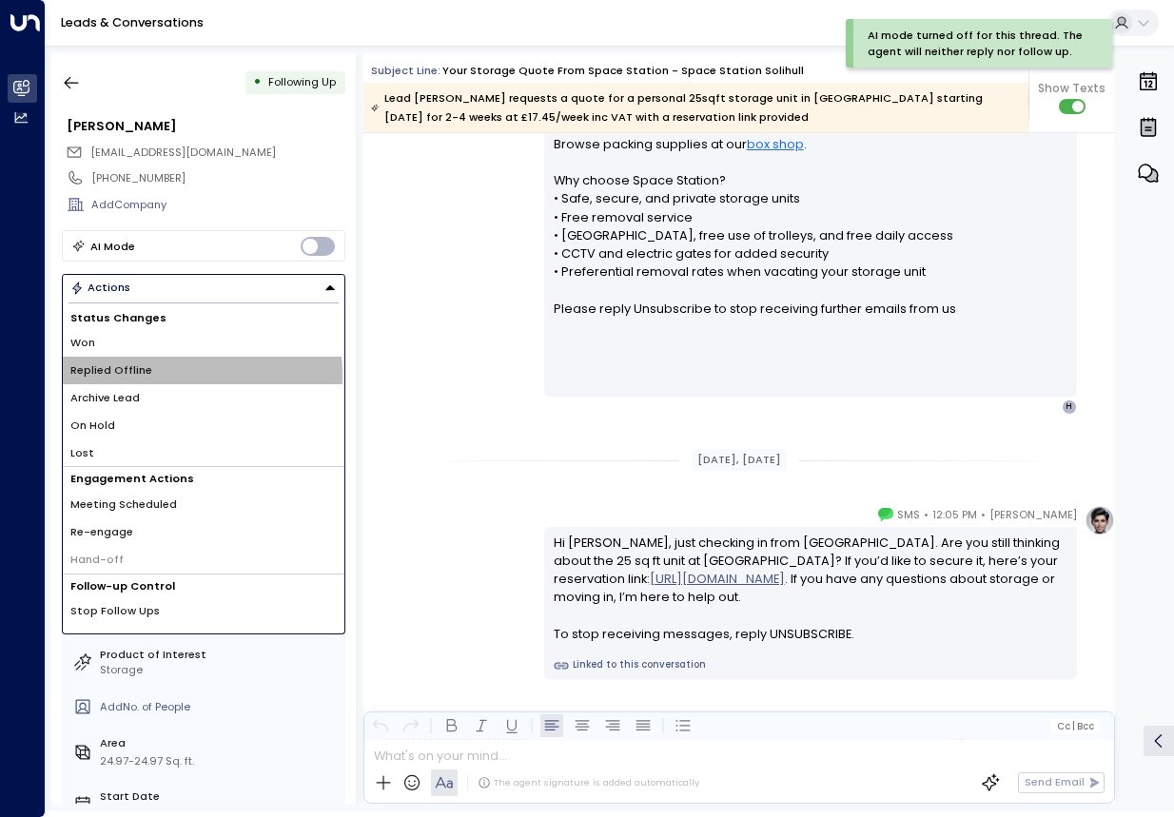
click at [174, 375] on li "Replied Offline" at bounding box center [204, 371] width 282 height 28
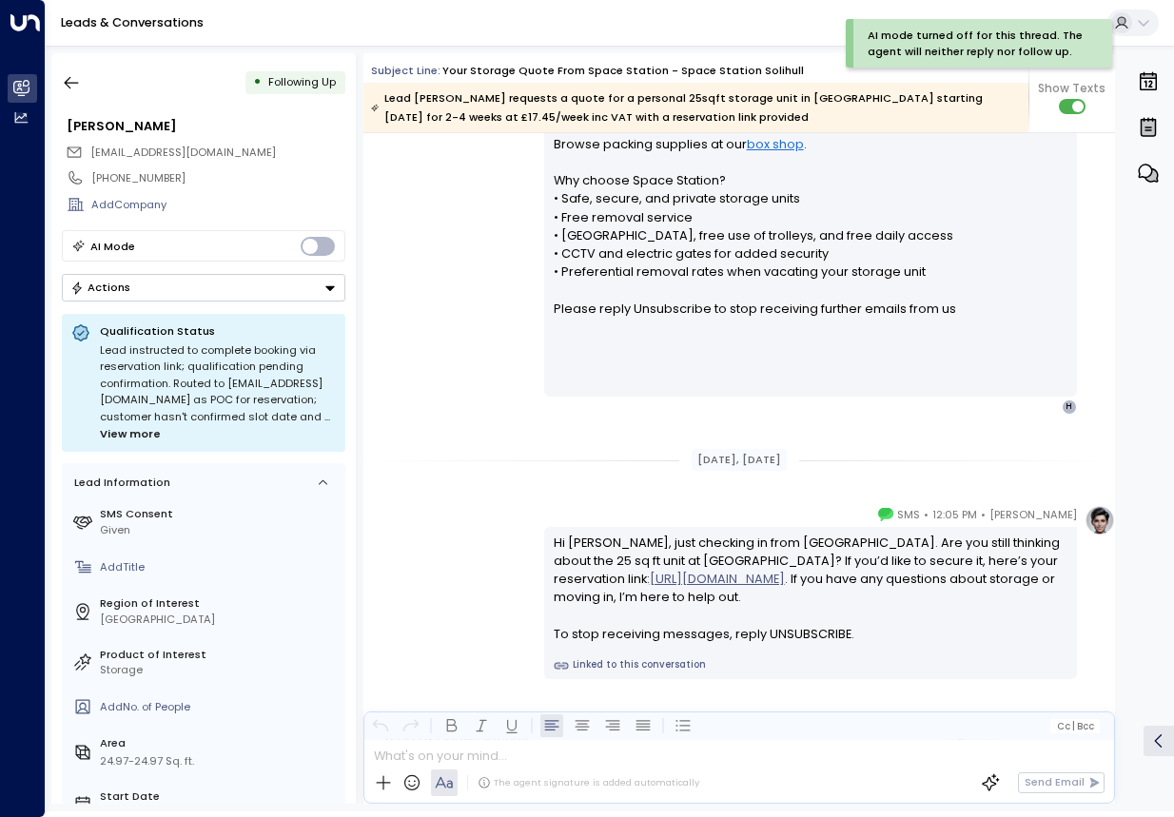
click at [278, 299] on button "Actions" at bounding box center [204, 288] width 284 height 28
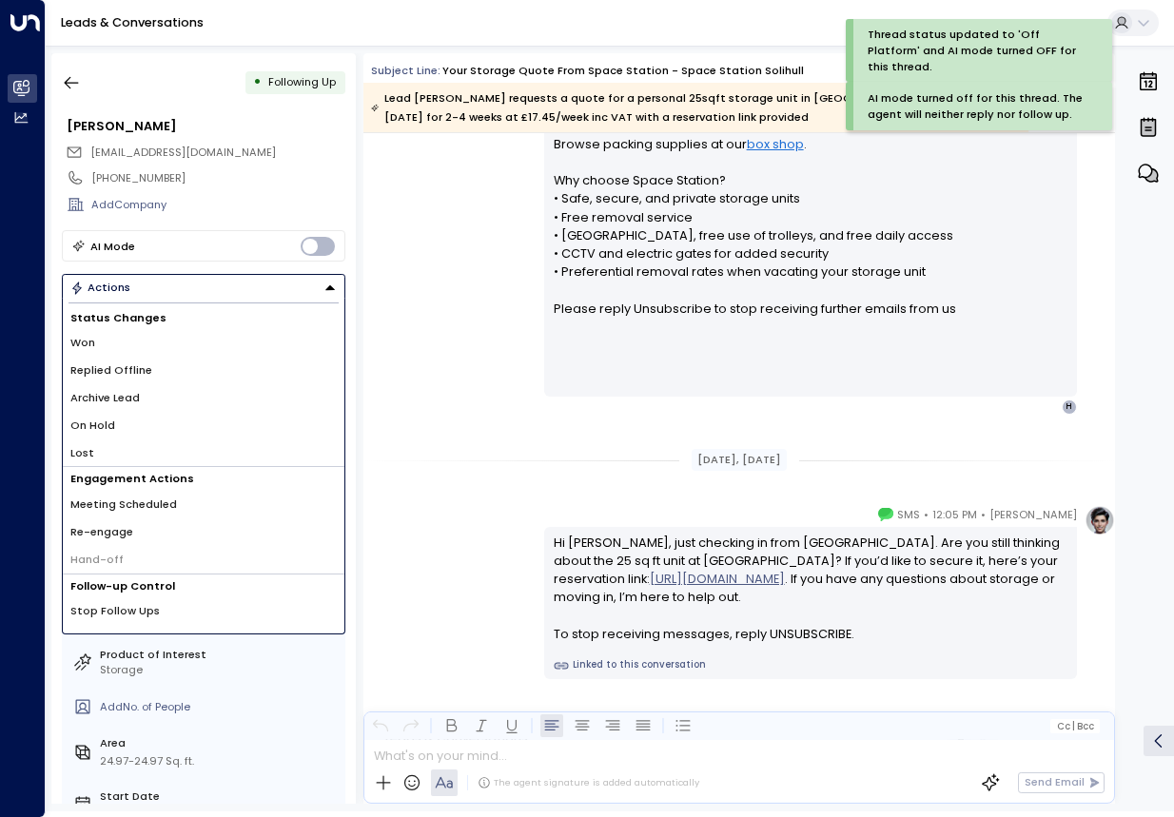
click at [199, 402] on li "Archive Lead" at bounding box center [204, 398] width 282 height 28
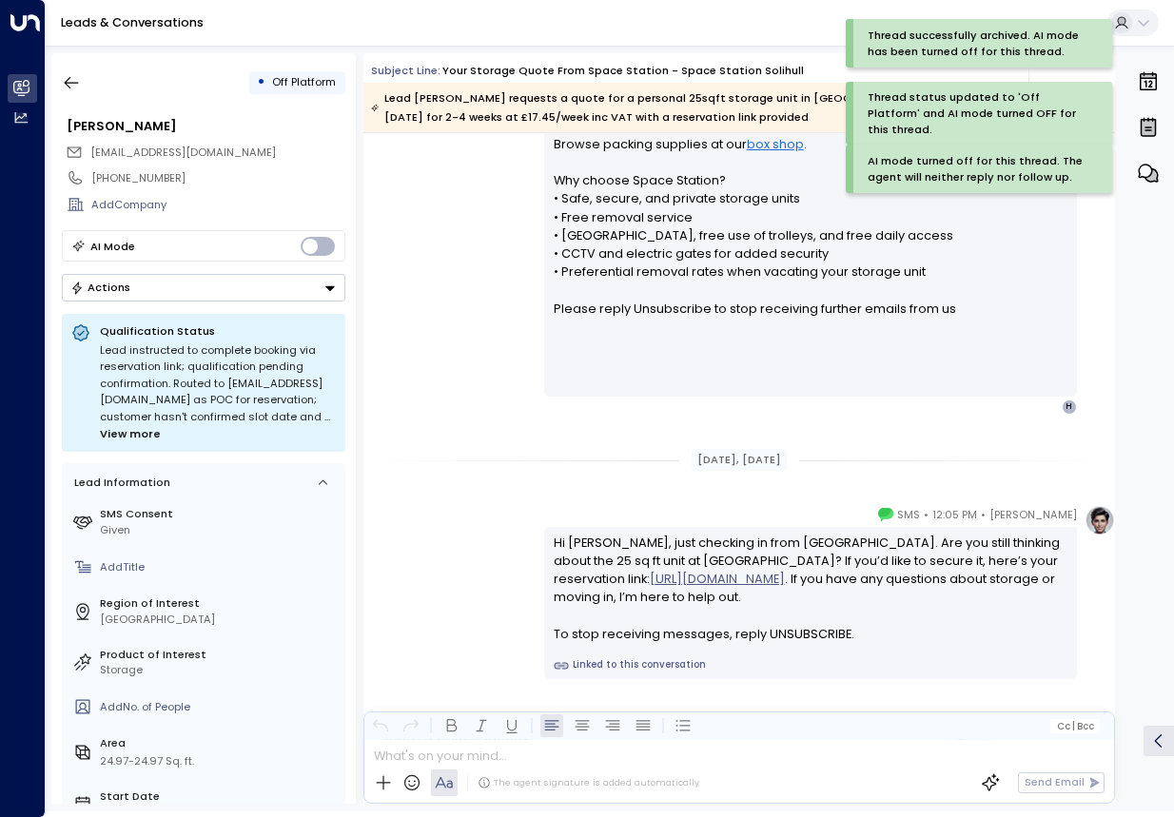
click at [83, 103] on div "• Off Platform [PERSON_NAME] [EMAIL_ADDRESS][DOMAIN_NAME] [PHONE_NUMBER] Add Co…" at bounding box center [203, 428] width 304 height 751
click at [81, 86] on icon "button" at bounding box center [71, 82] width 19 height 19
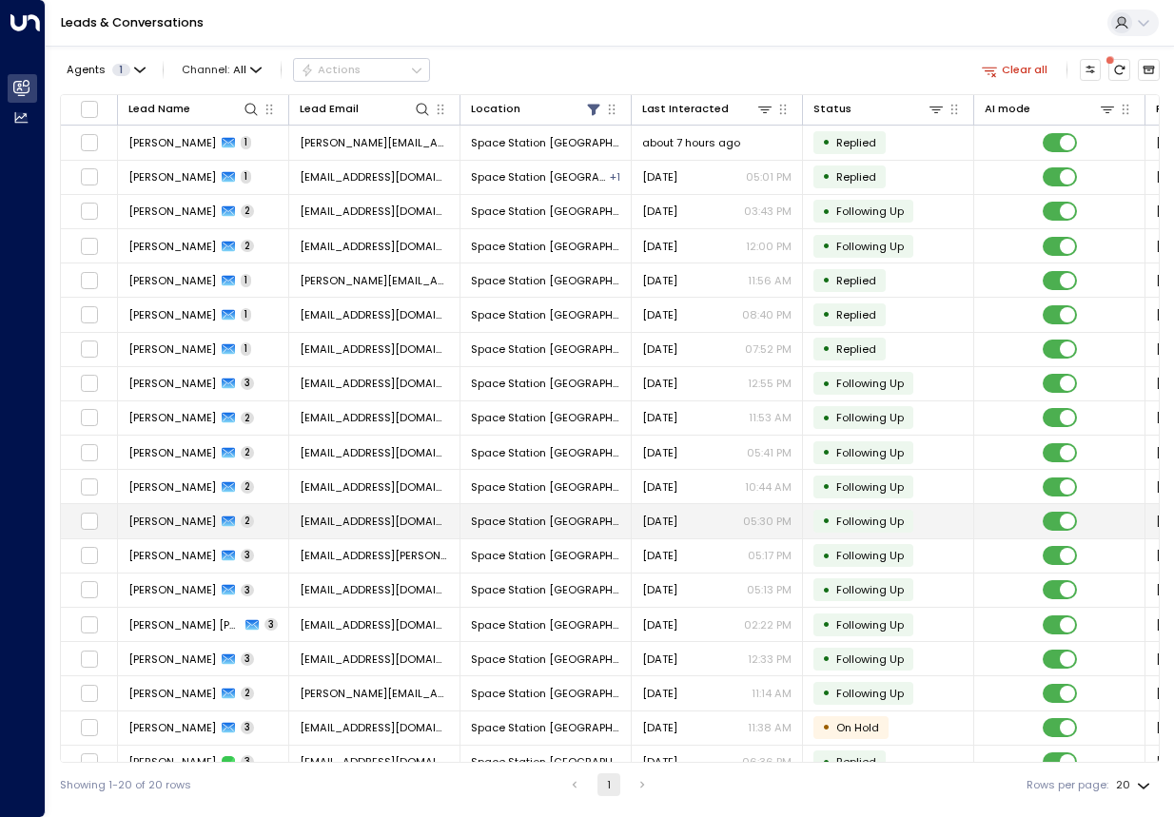
click at [395, 519] on span "[EMAIL_ADDRESS][DOMAIN_NAME]" at bounding box center [374, 521] width 149 height 15
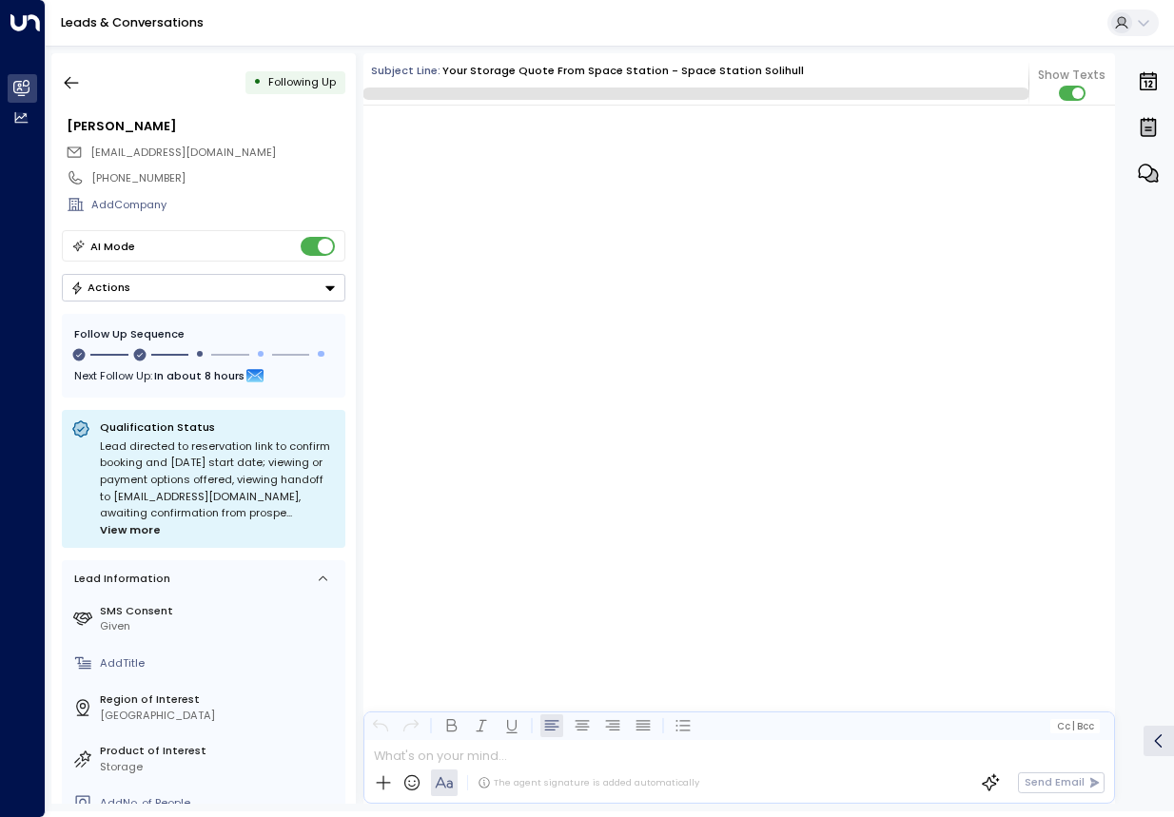
scroll to position [1229, 0]
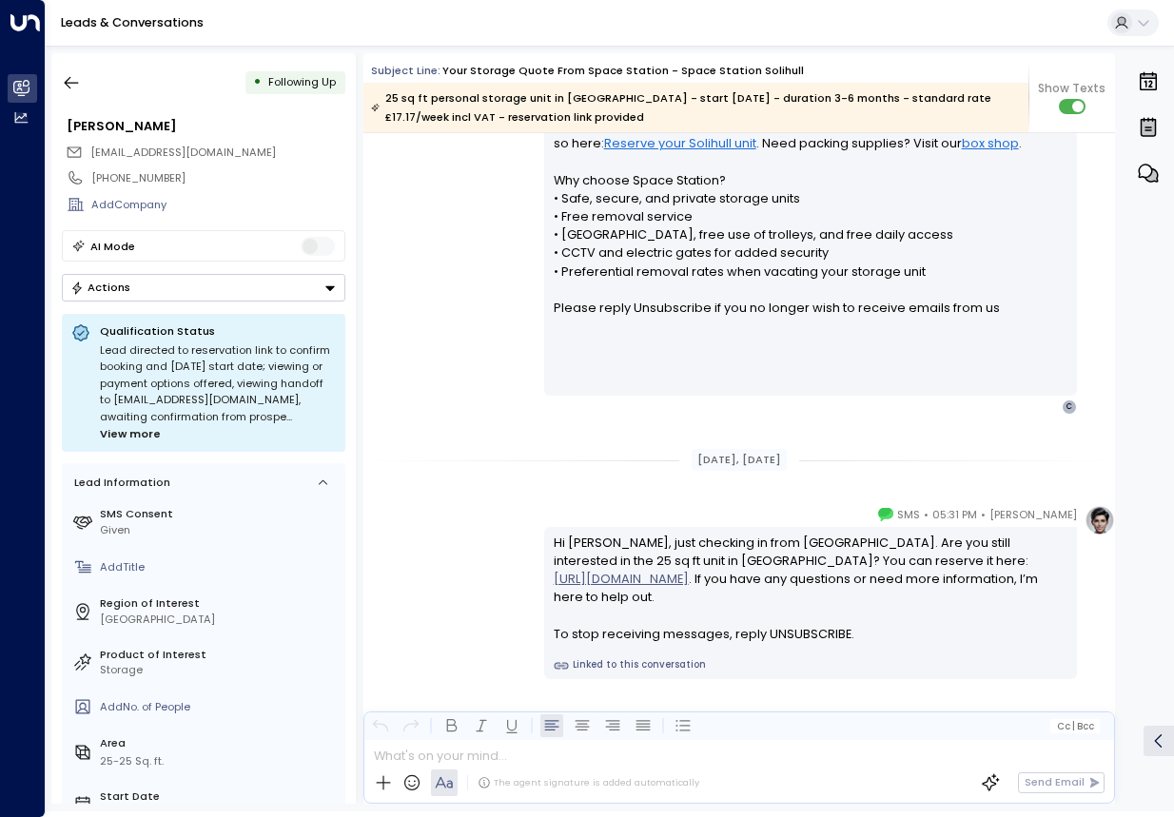
click at [303, 303] on div "• Following Up [PERSON_NAME] [EMAIL_ADDRESS][DOMAIN_NAME] [PHONE_NUMBER] Add Co…" at bounding box center [203, 428] width 304 height 751
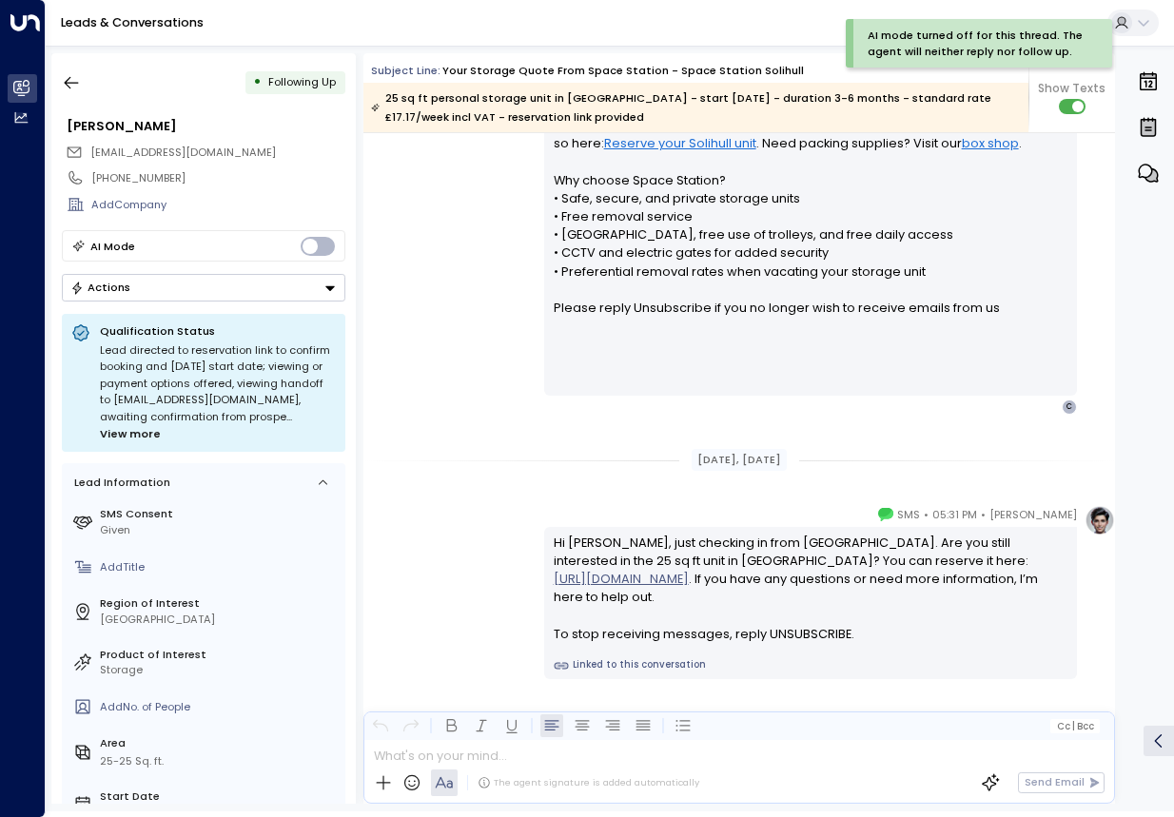
click at [278, 294] on button "Actions" at bounding box center [204, 288] width 284 height 28
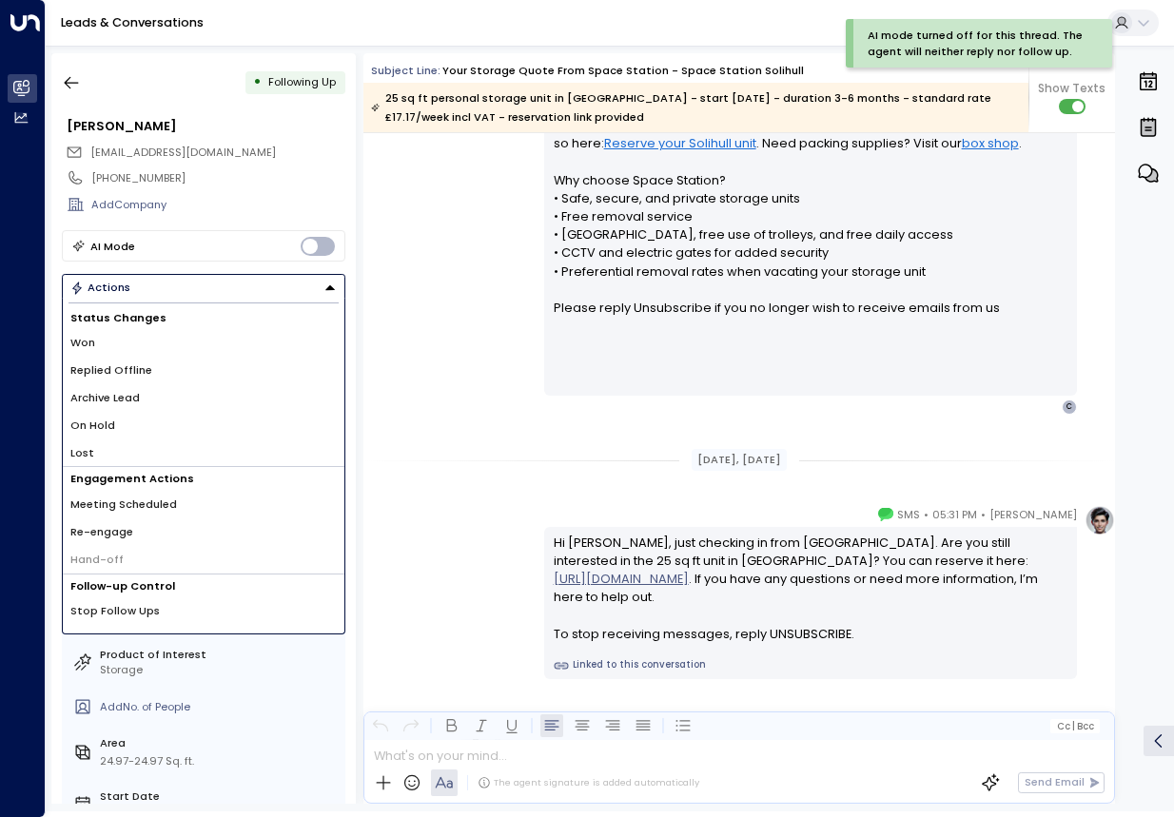
click at [151, 372] on li "Replied Offline" at bounding box center [204, 371] width 282 height 28
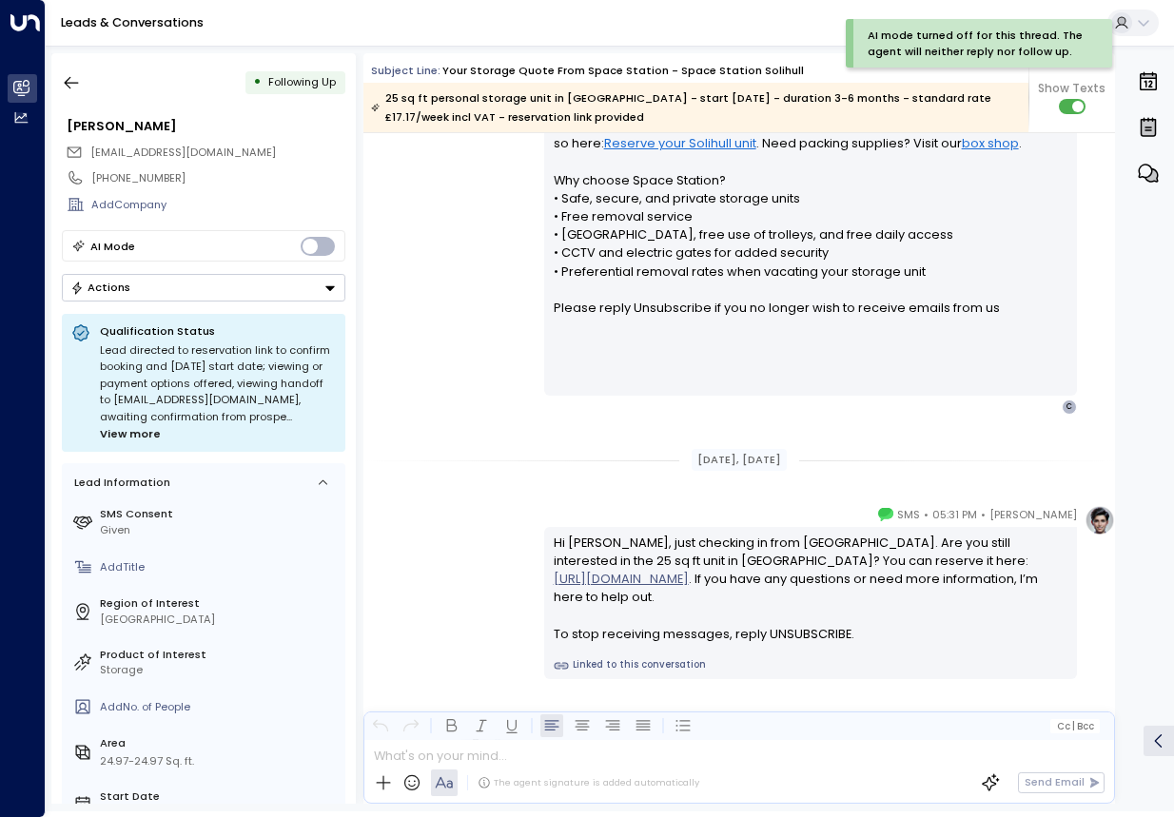
click at [264, 300] on button "Actions" at bounding box center [204, 288] width 284 height 28
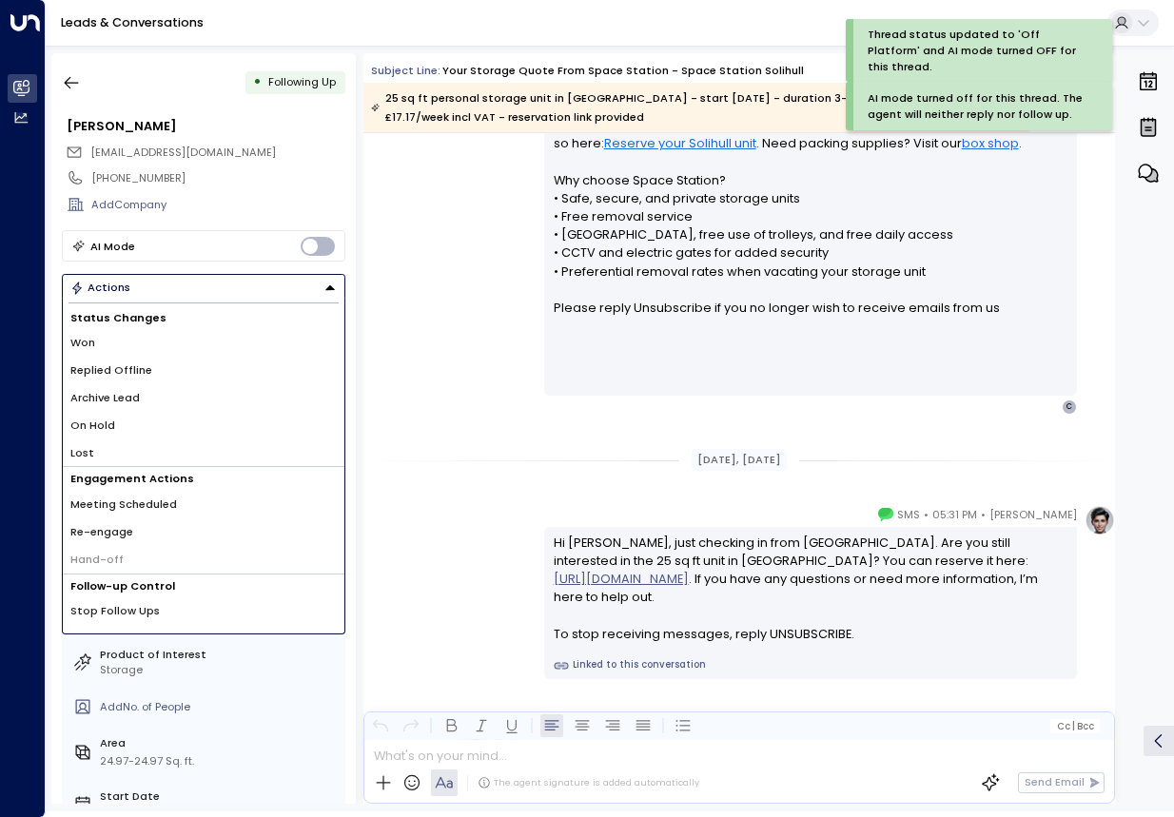
click at [193, 386] on li "Archive Lead" at bounding box center [204, 398] width 282 height 28
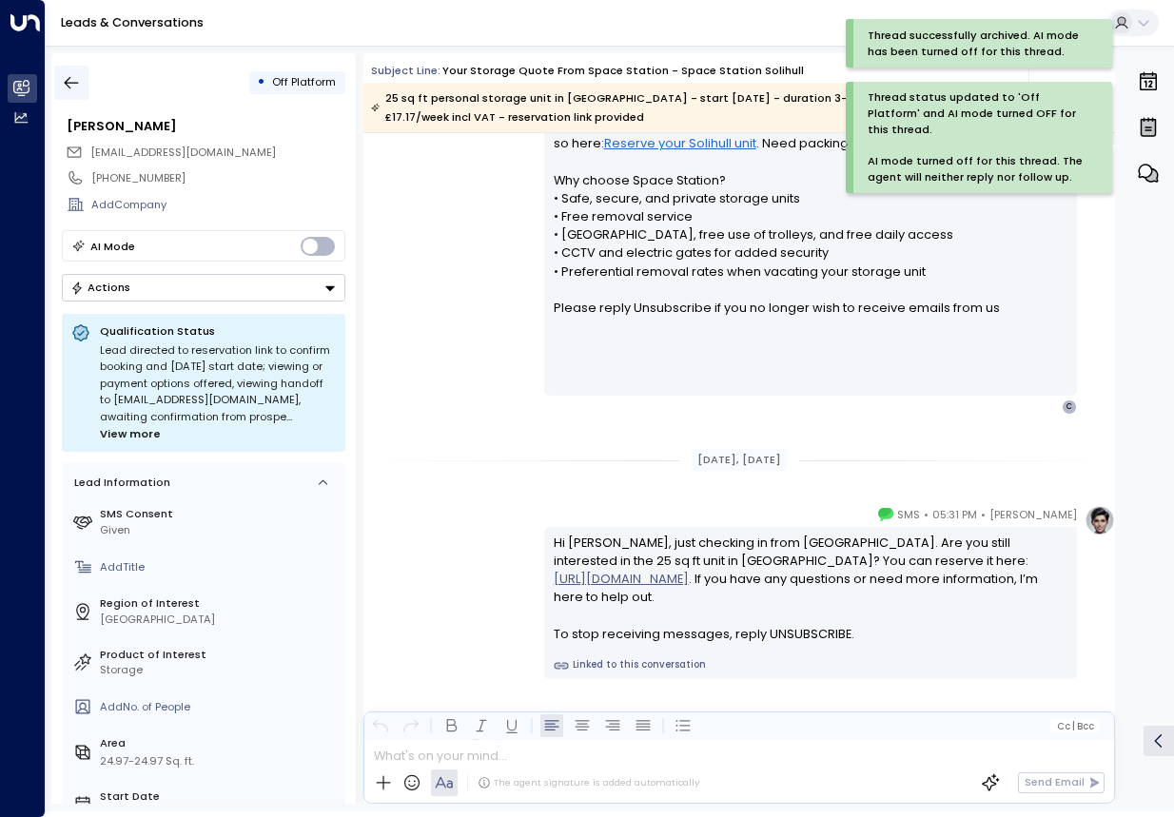
click at [75, 84] on icon "button" at bounding box center [71, 82] width 19 height 19
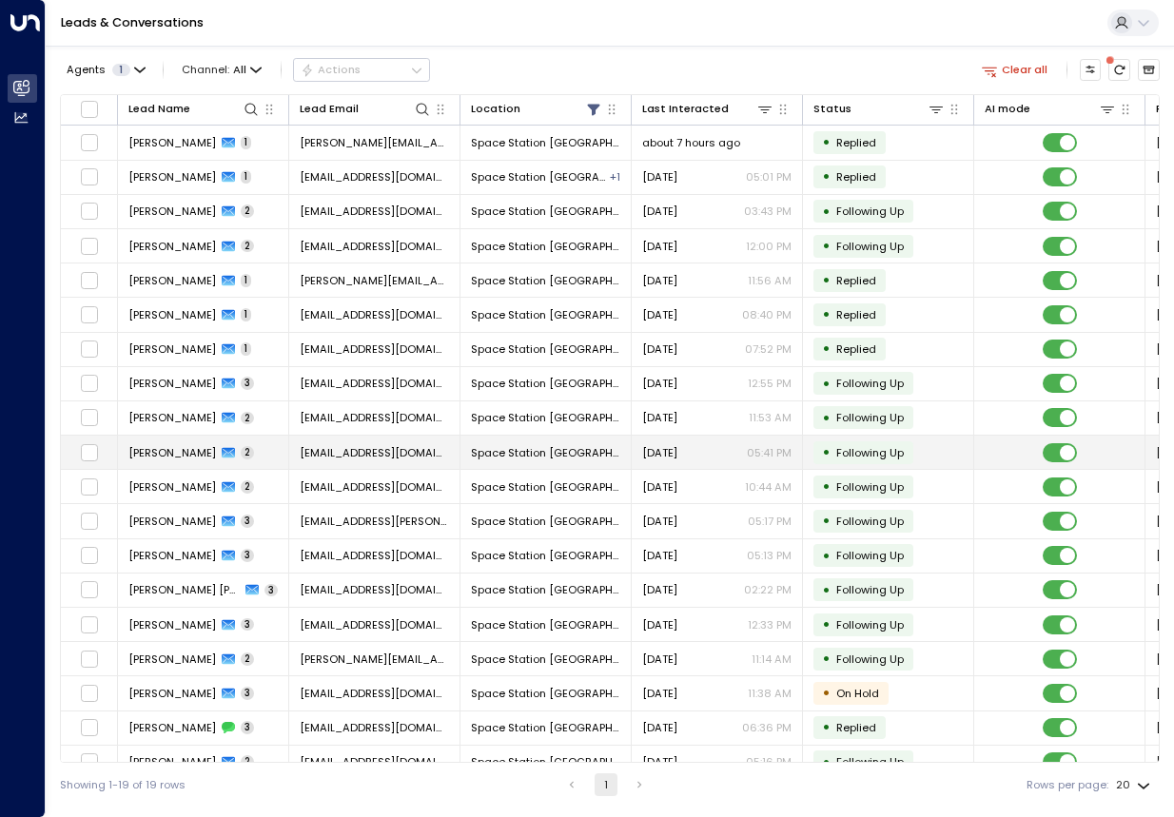
click at [361, 450] on span "[EMAIL_ADDRESS][DOMAIN_NAME]" at bounding box center [374, 452] width 149 height 15
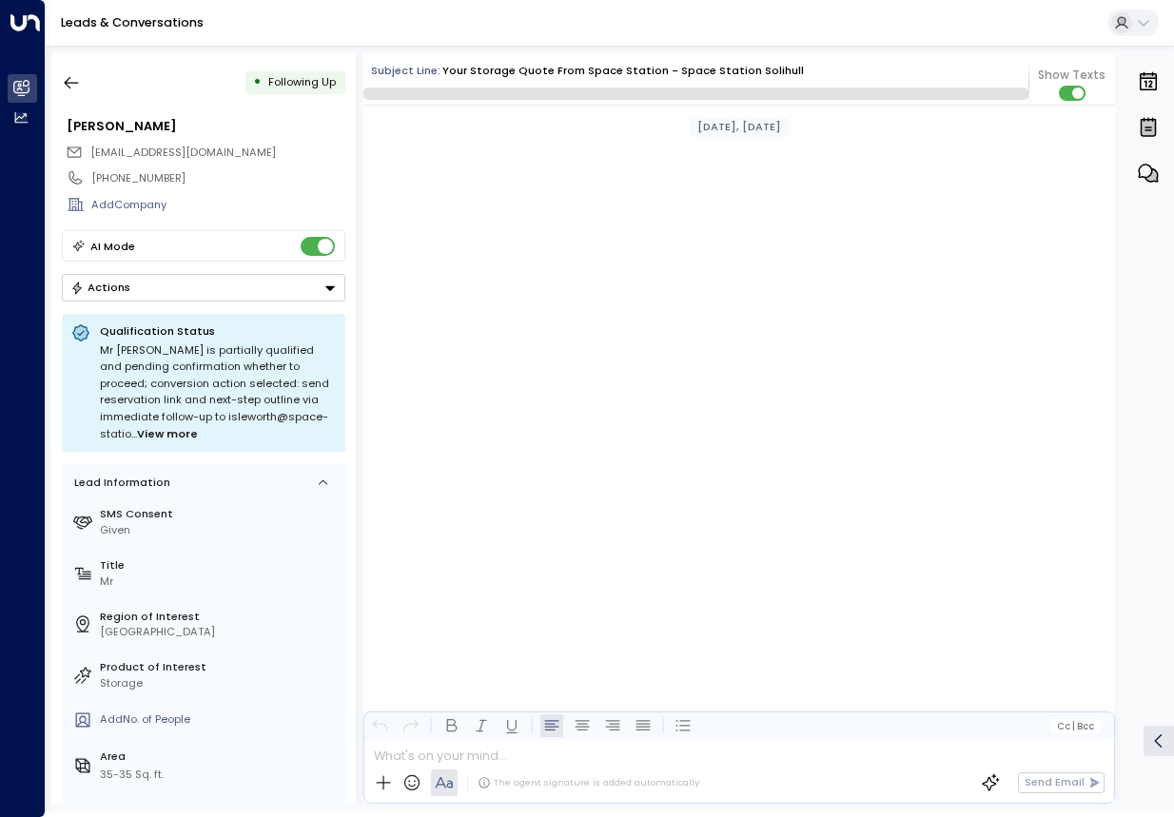
scroll to position [1248, 0]
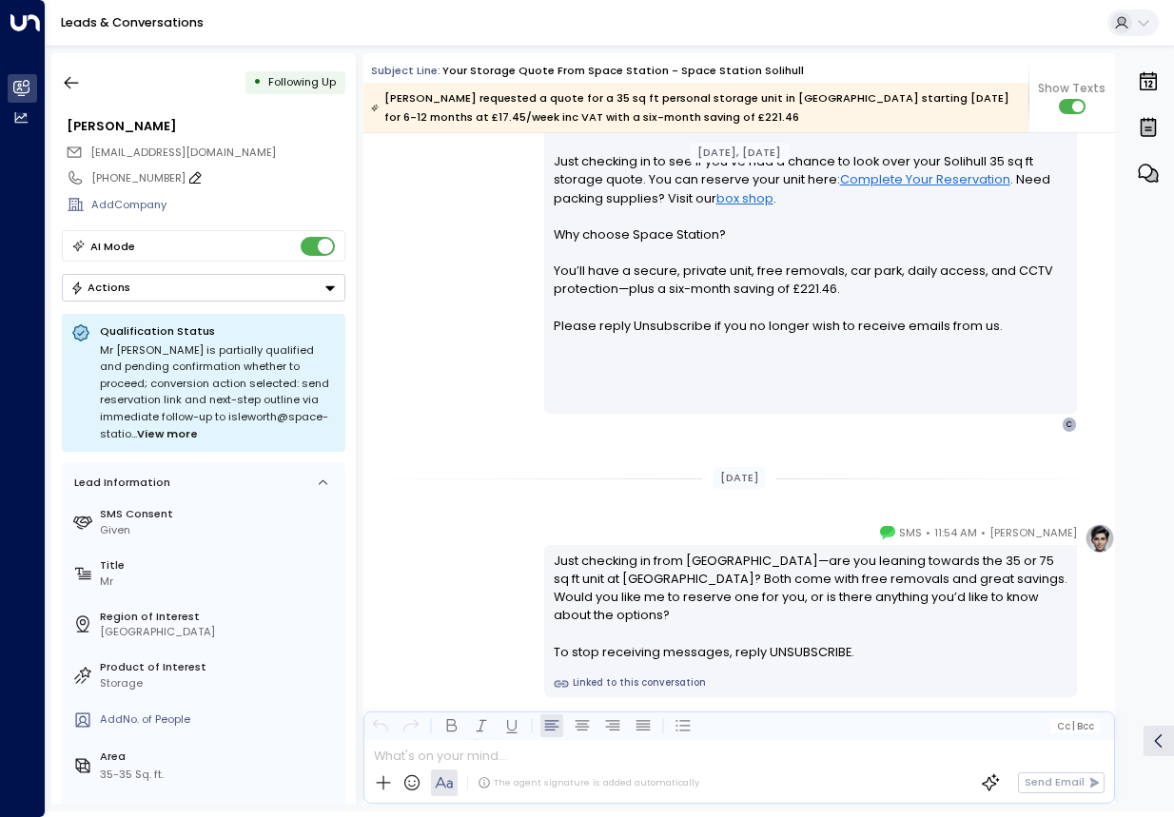
click at [187, 175] on icon at bounding box center [194, 177] width 15 height 15
drag, startPoint x: 189, startPoint y: 181, endPoint x: 75, endPoint y: 181, distance: 114.2
click at [75, 181] on div "**********" at bounding box center [204, 178] width 284 height 27
click at [303, 210] on icon at bounding box center [298, 210] width 15 height 15
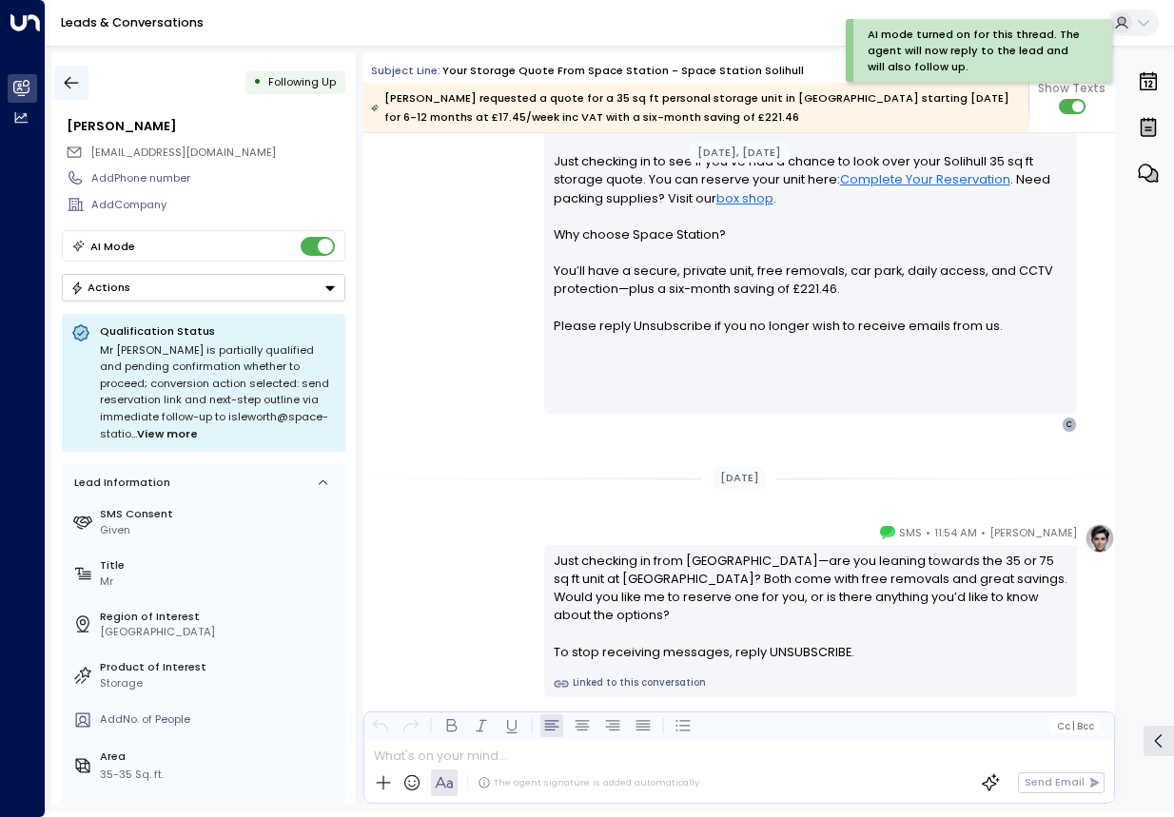
click at [71, 82] on icon "button" at bounding box center [71, 82] width 19 height 19
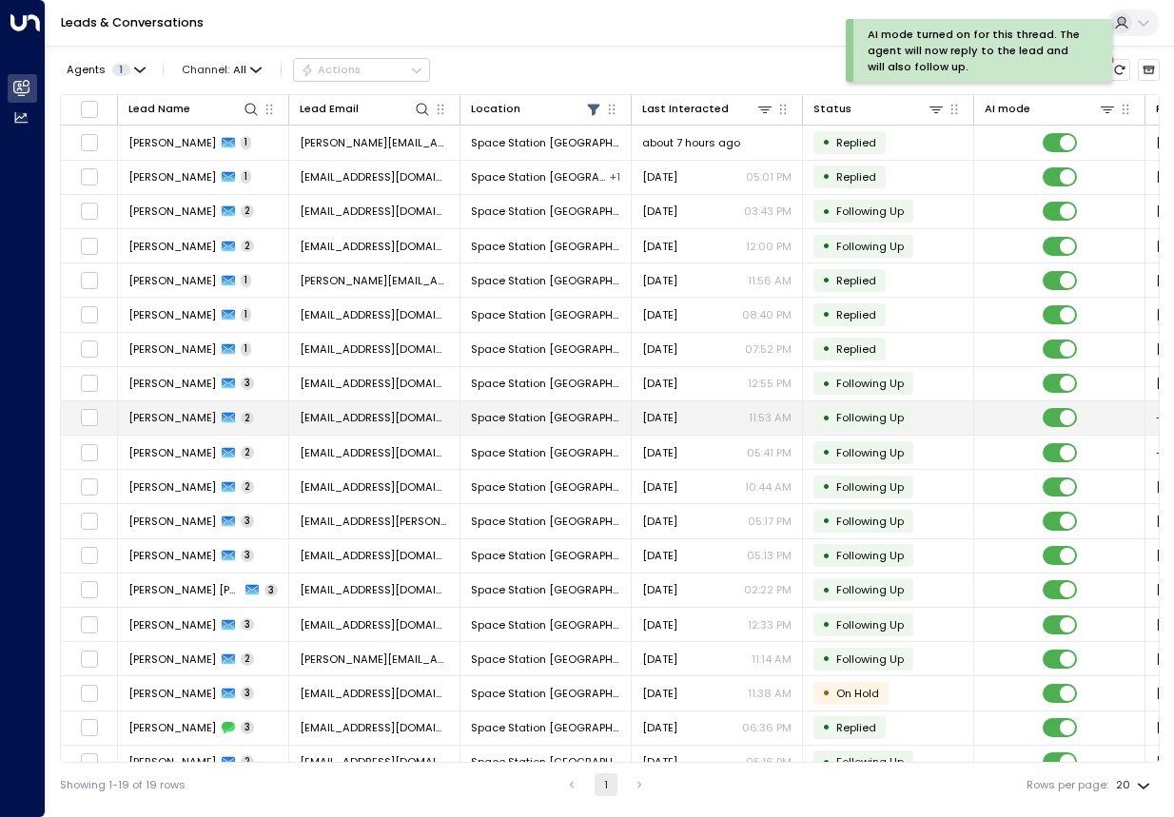
click at [307, 421] on span "[EMAIL_ADDRESS][DOMAIN_NAME]" at bounding box center [374, 417] width 149 height 15
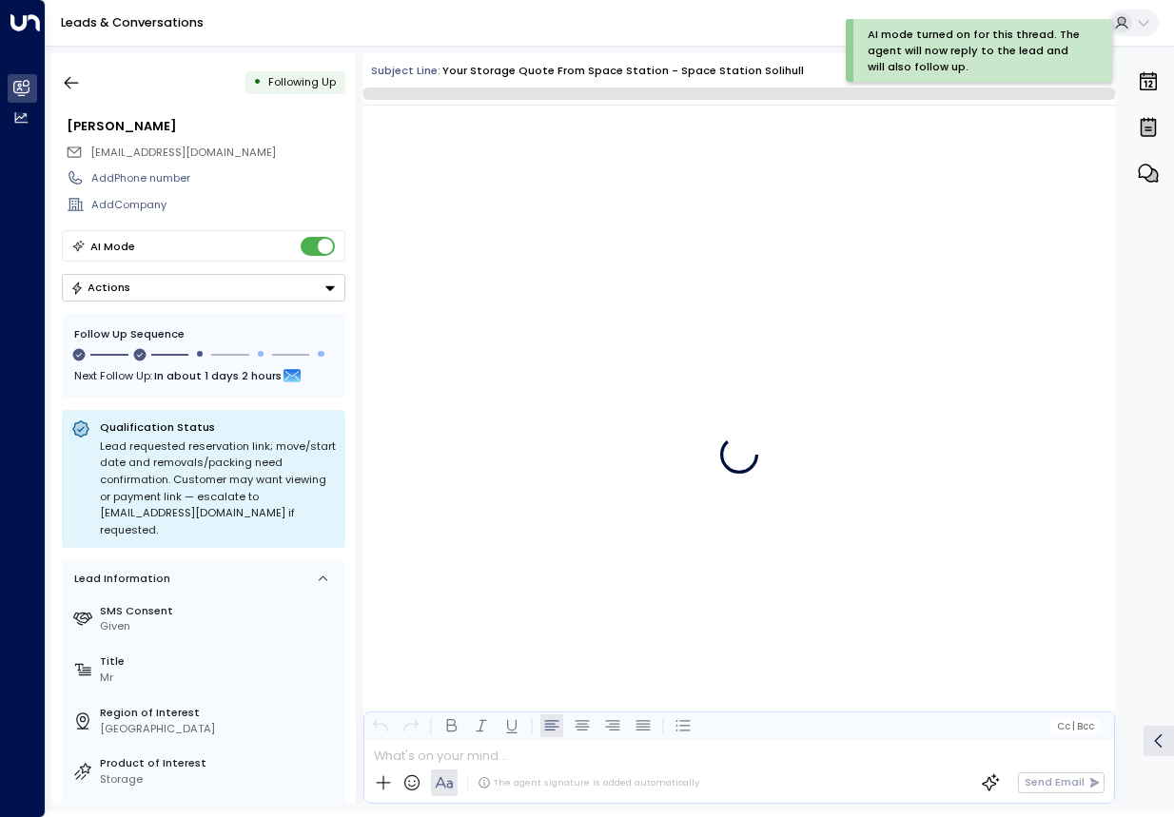
scroll to position [1302, 0]
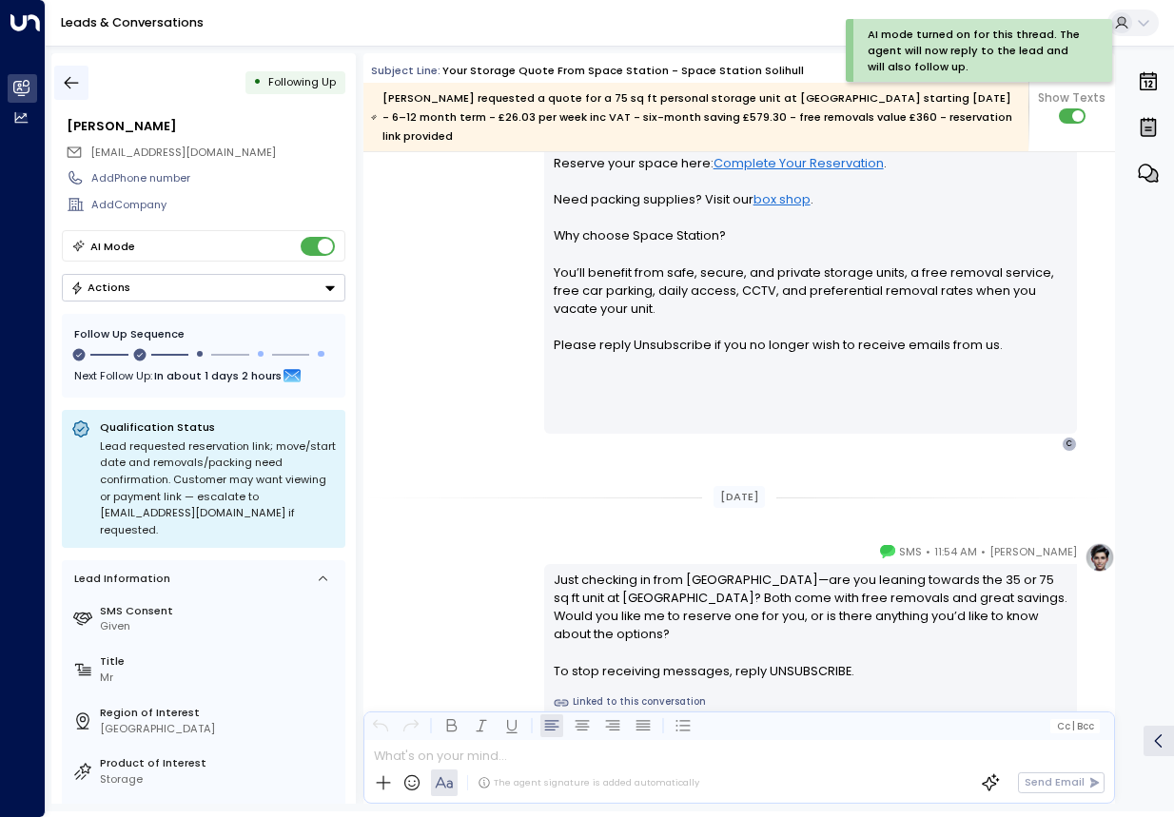
click at [79, 88] on icon "button" at bounding box center [71, 82] width 19 height 19
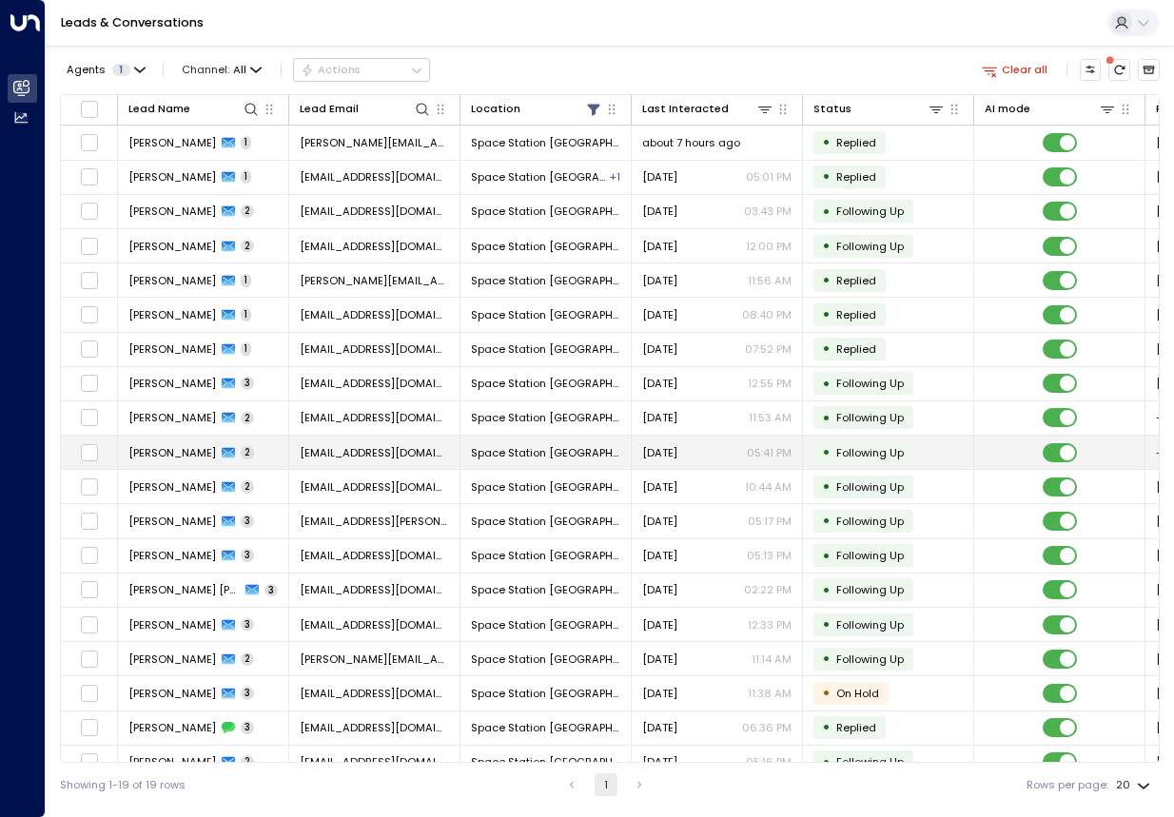
click at [335, 445] on span "[EMAIL_ADDRESS][DOMAIN_NAME]" at bounding box center [374, 452] width 149 height 15
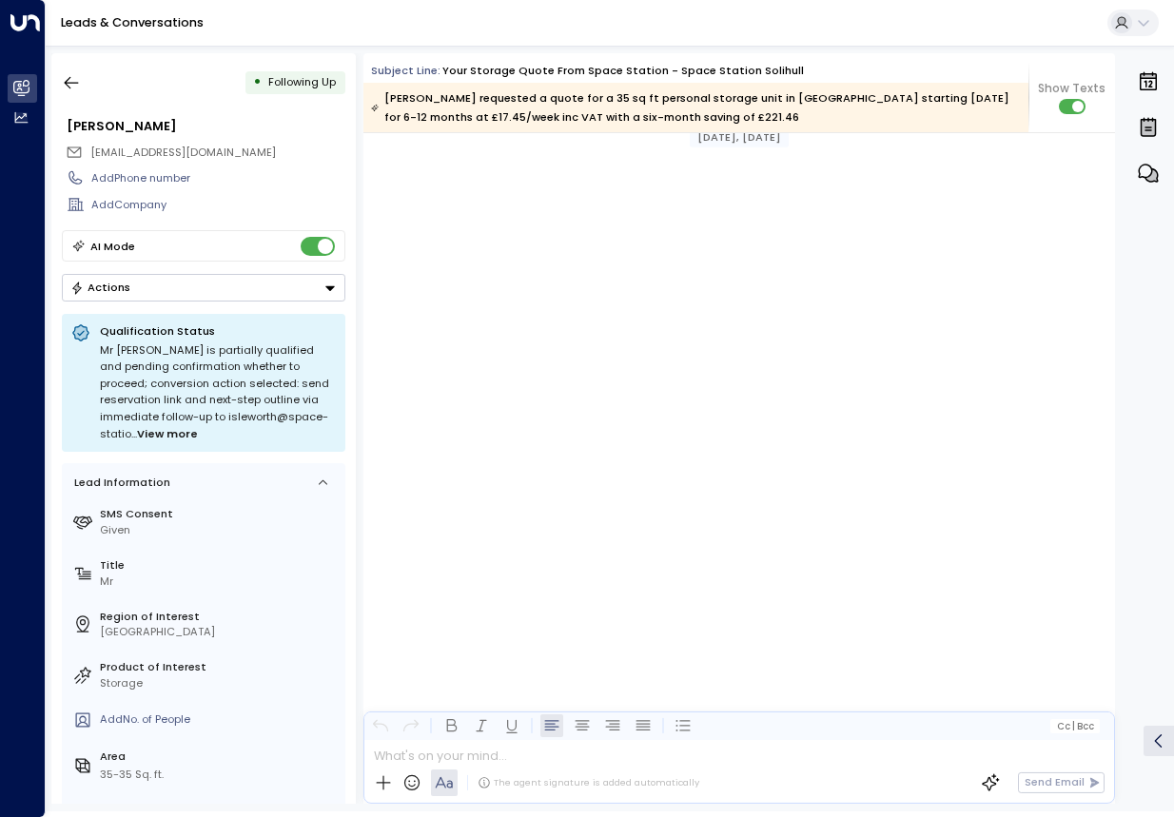
scroll to position [1276, 0]
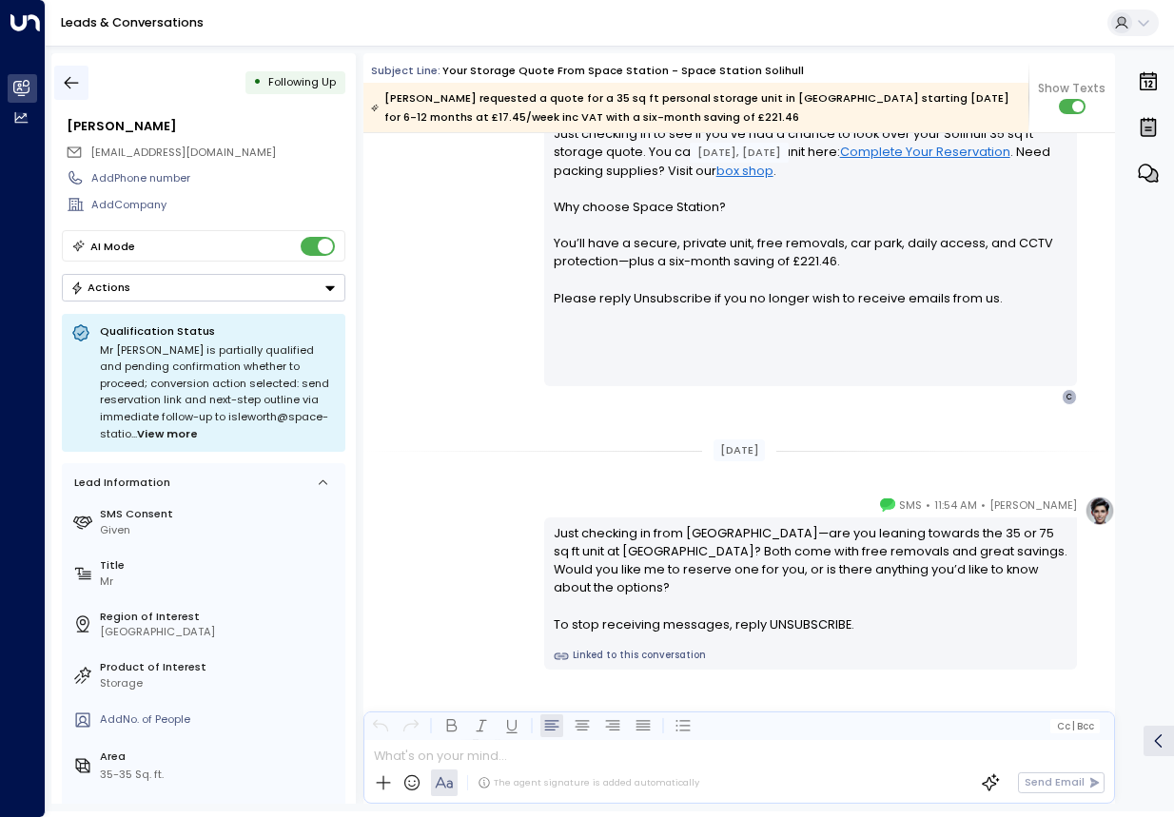
click at [74, 88] on icon "button" at bounding box center [71, 82] width 19 height 19
